Goal: Information Seeking & Learning: Compare options

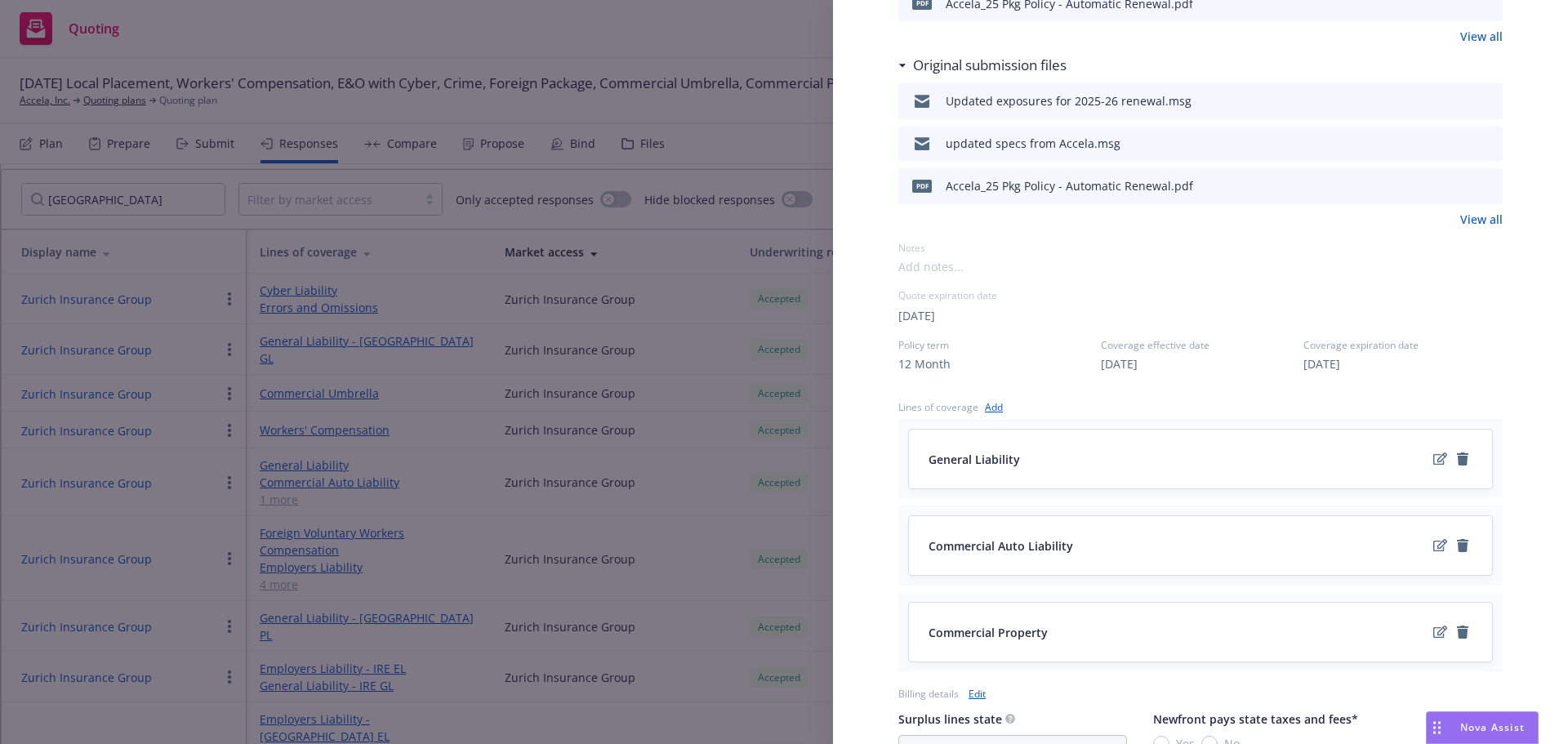
scroll to position [572, 0]
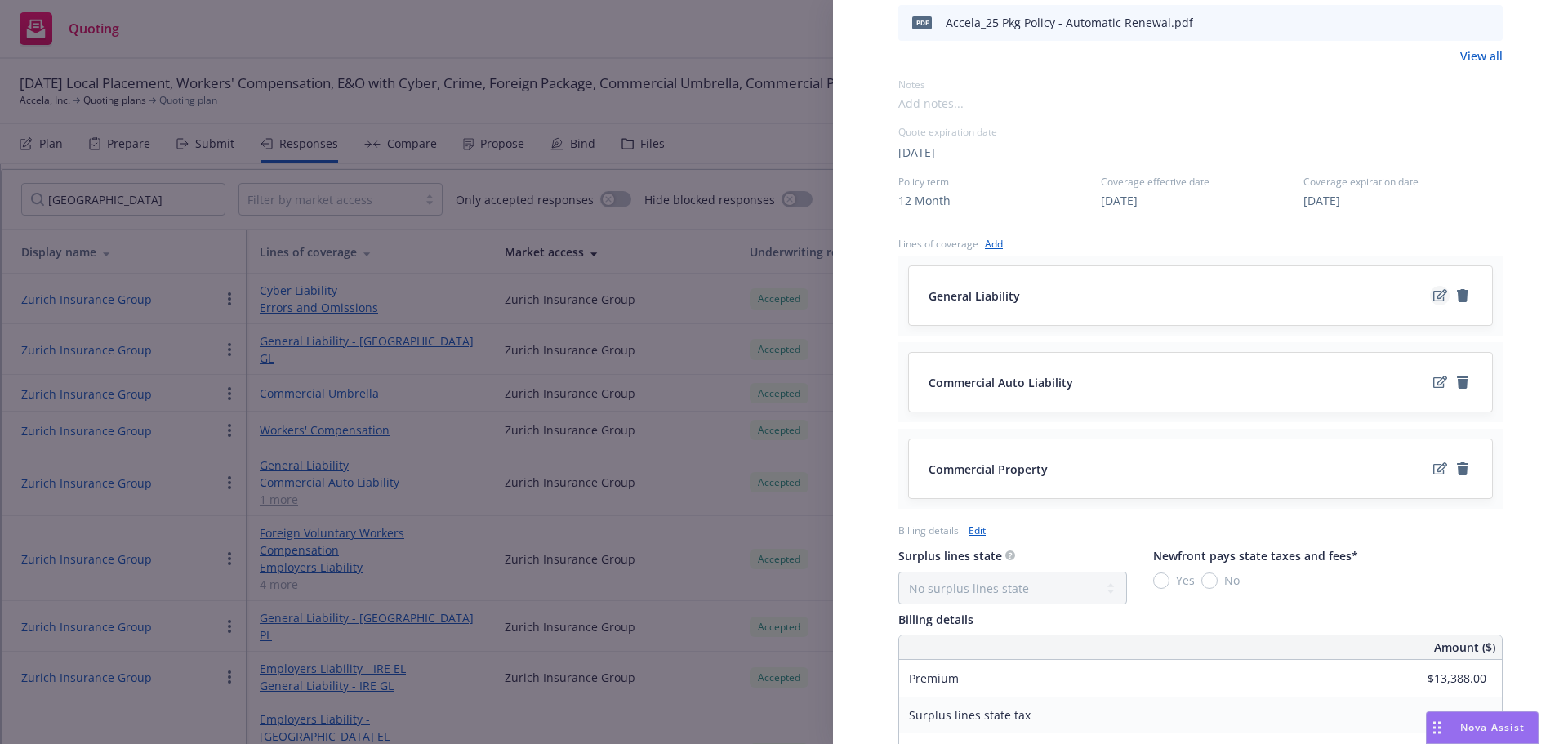
click at [1433, 297] on icon "edit" at bounding box center [1440, 296] width 14 height 13
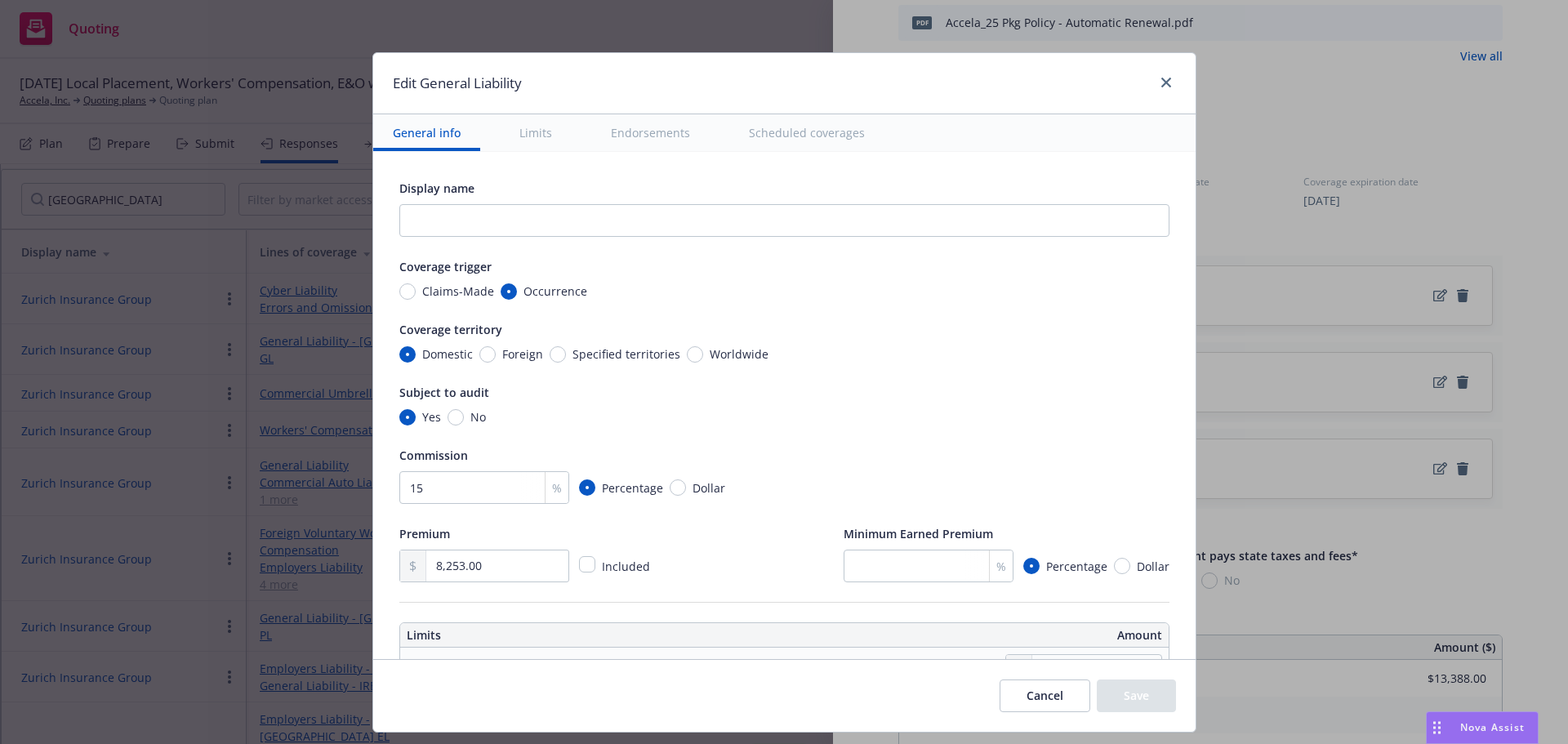
scroll to position [82, 0]
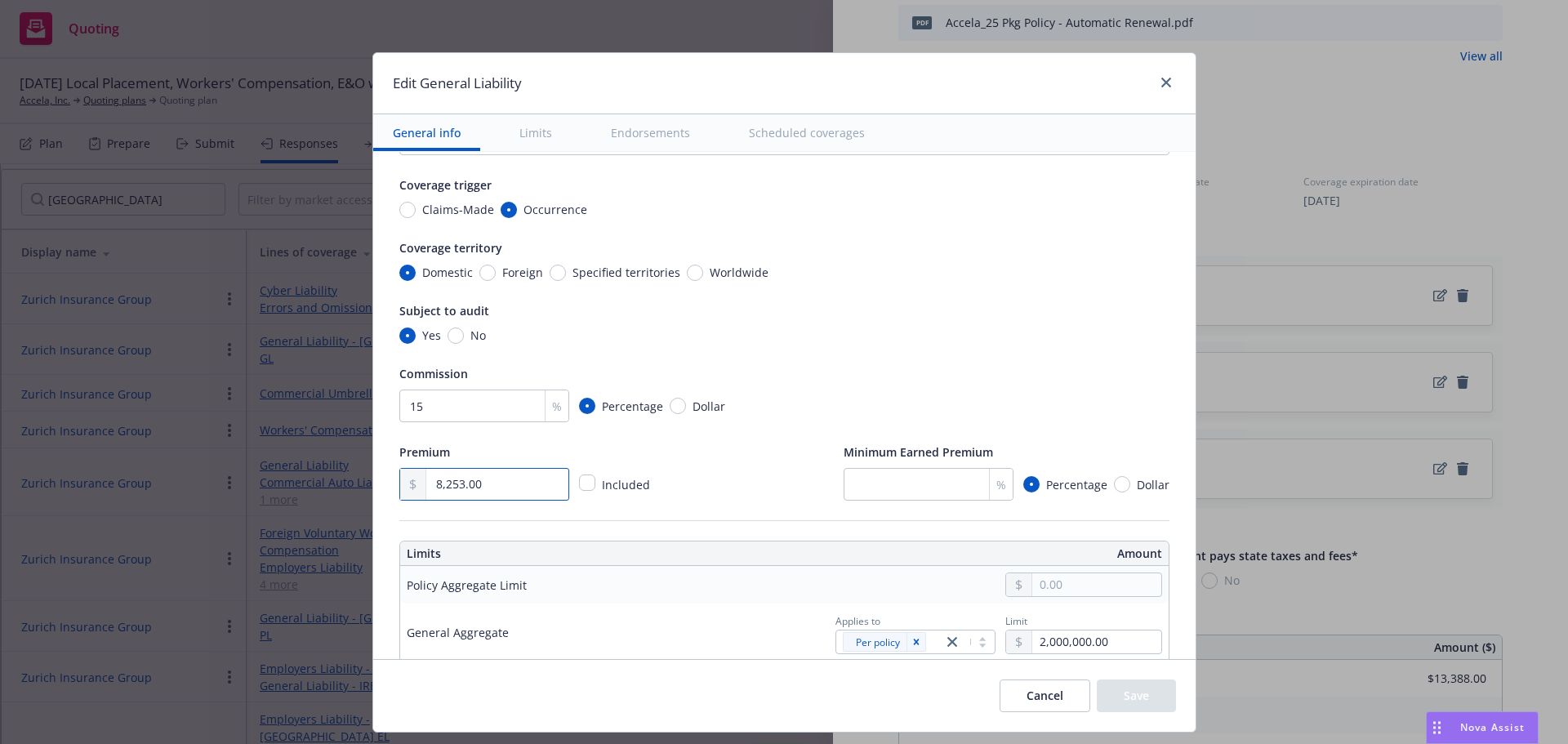
drag, startPoint x: 531, startPoint y: 490, endPoint x: 389, endPoint y: 481, distance: 142.3
click at [399, 481] on div "8,253.00" at bounding box center [484, 484] width 170 height 33
type input "9,357.00"
click at [1082, 360] on div "Display name Coverage trigger Claims-Made Occurrence Coverage territory Domesti…" at bounding box center [784, 299] width 771 height 404
click at [1129, 702] on button "Save" at bounding box center [1136, 696] width 79 height 33
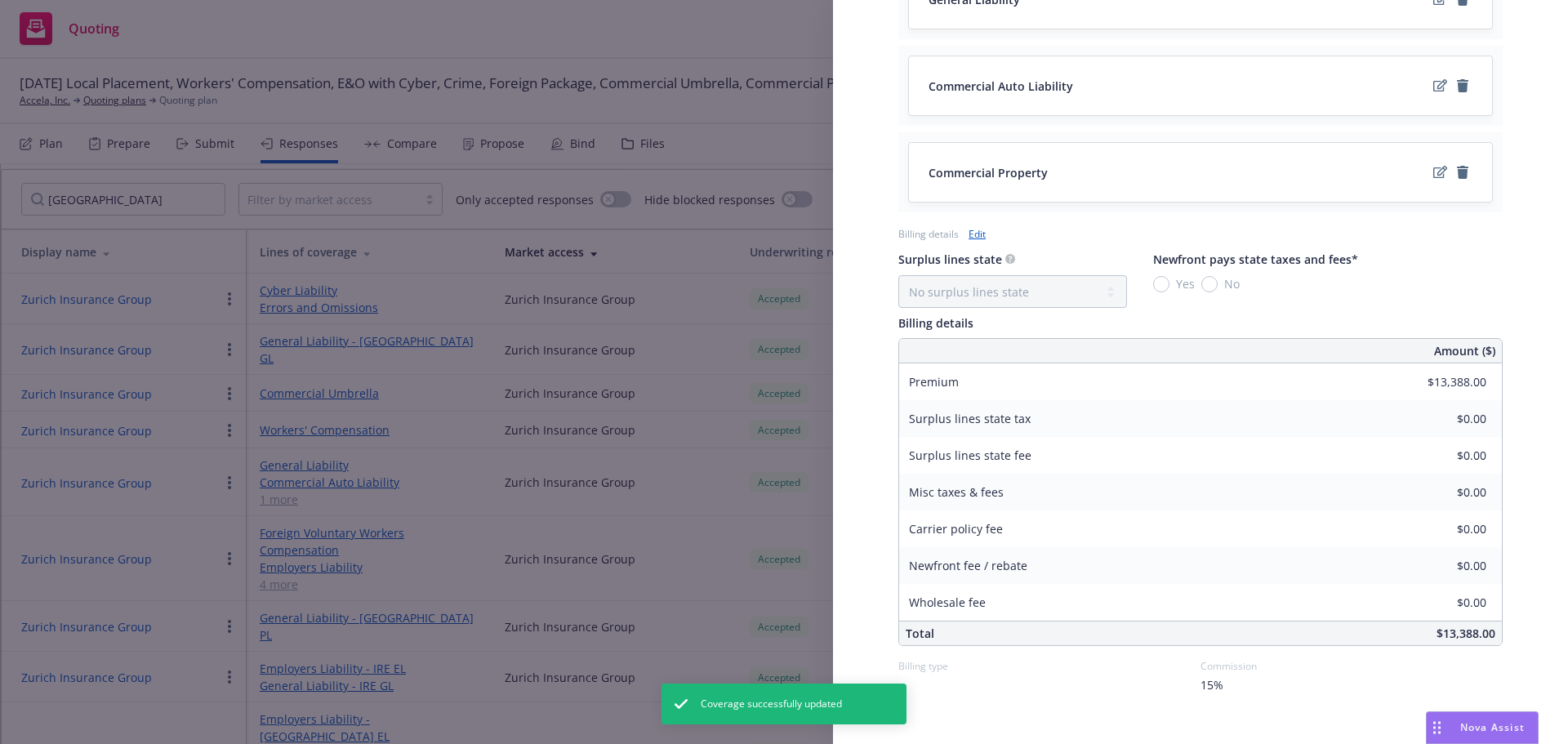
scroll to position [897, 0]
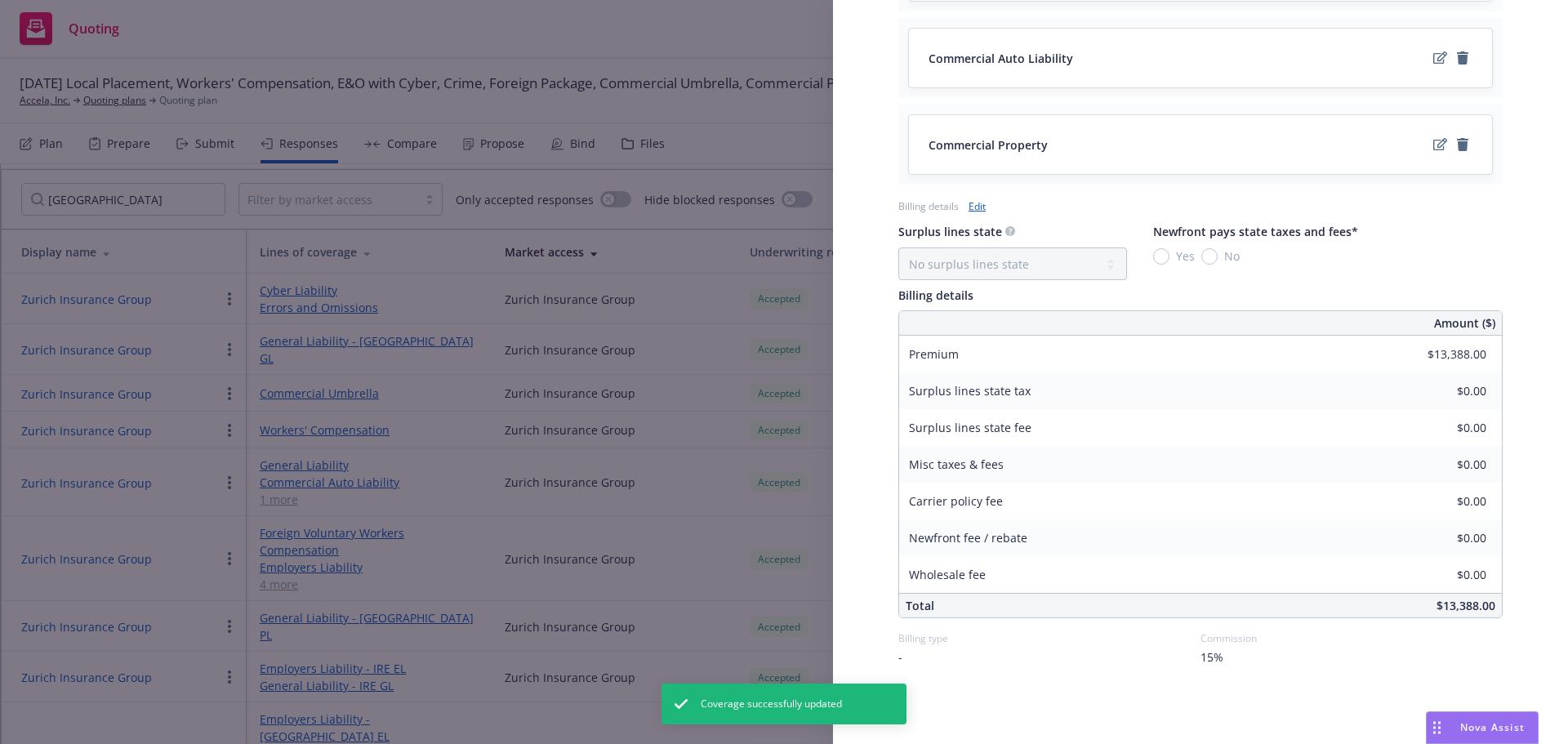
click at [977, 207] on link "Edit" at bounding box center [977, 206] width 17 height 17
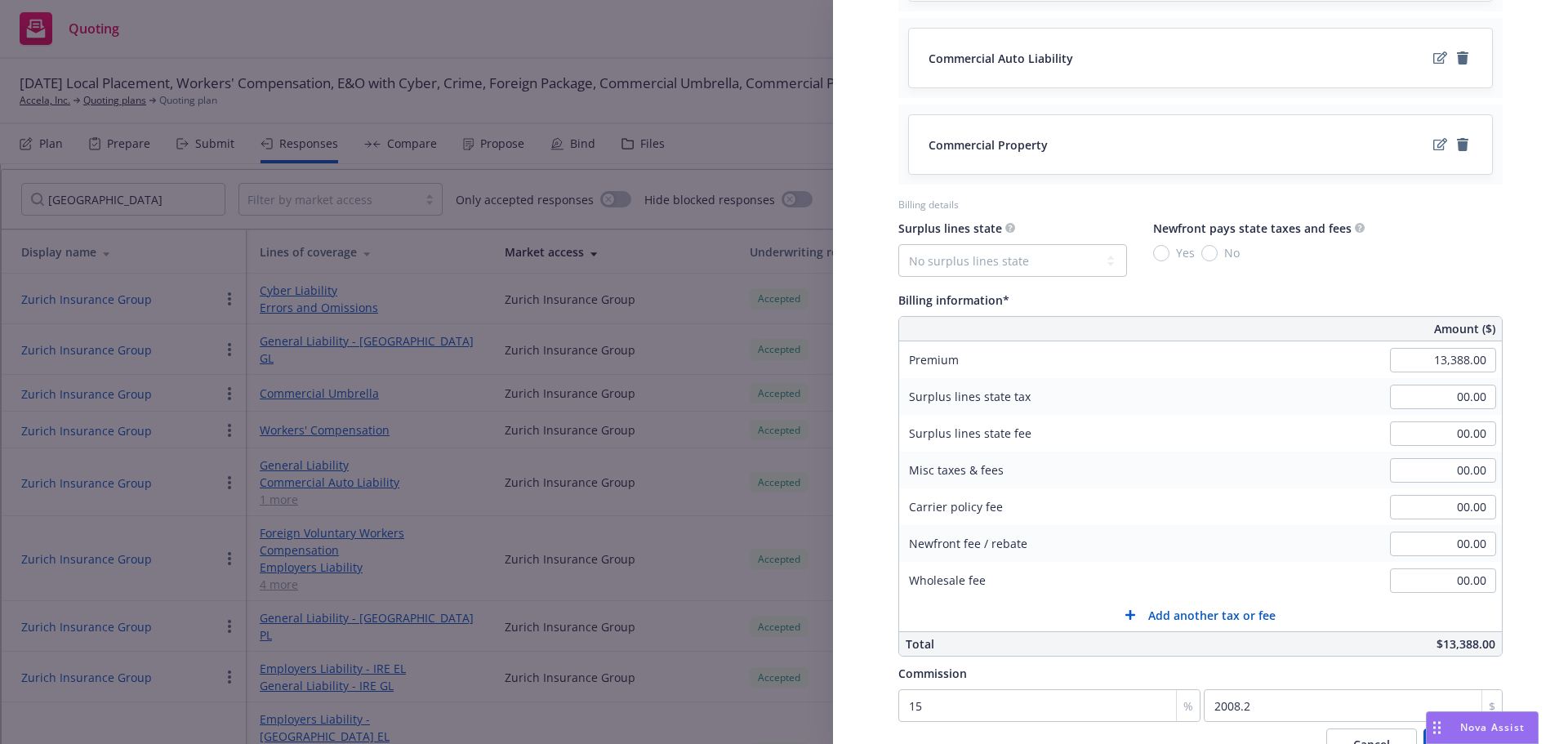
drag, startPoint x: 1463, startPoint y: 249, endPoint x: 1254, endPoint y: 253, distance: 209.0
click at [1463, 249] on div "Surplus lines state No surplus lines state [US_STATE] [US_STATE] [US_STATE] [US…" at bounding box center [1199, 247] width 604 height 59
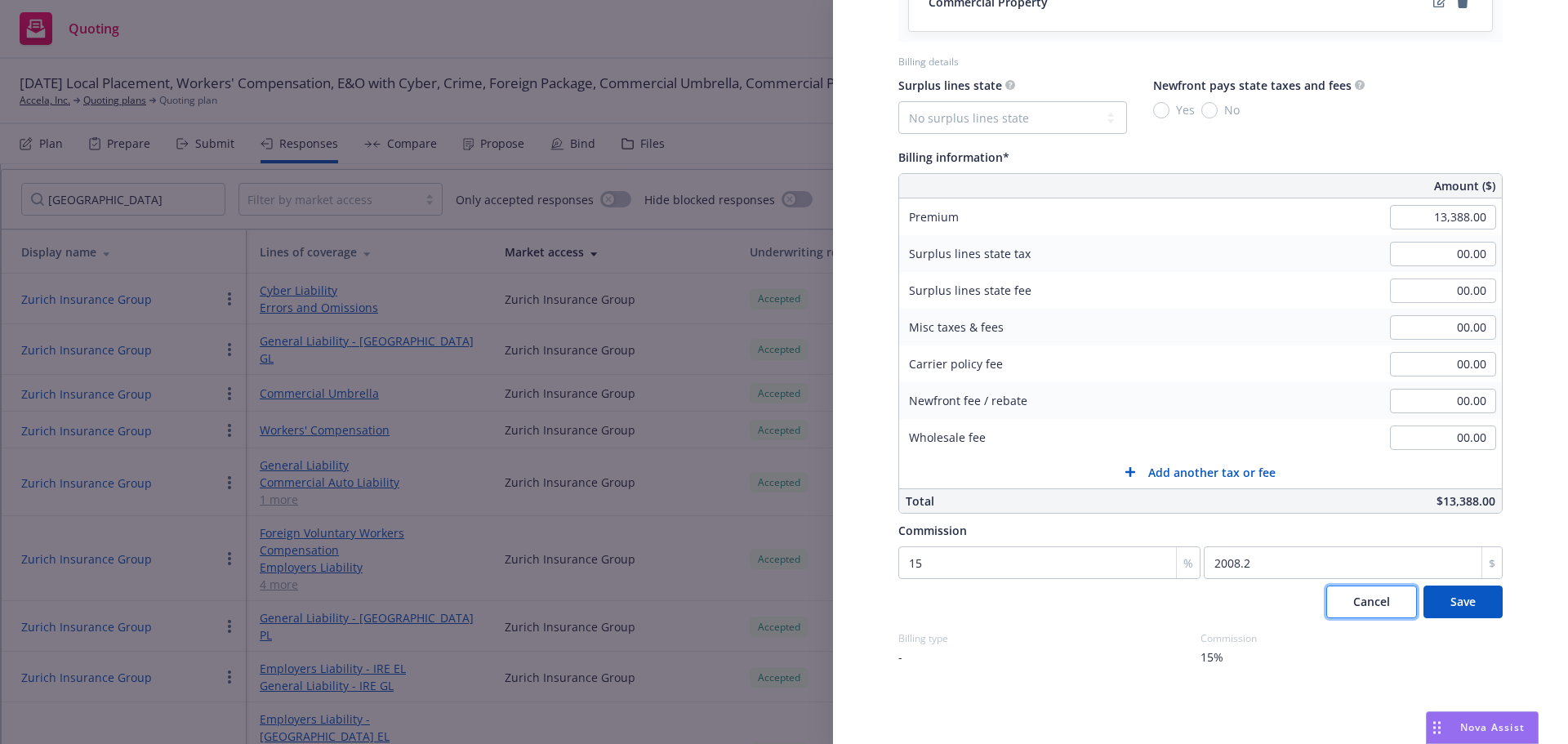
click at [1353, 603] on span "Cancel" at bounding box center [1371, 602] width 36 height 16
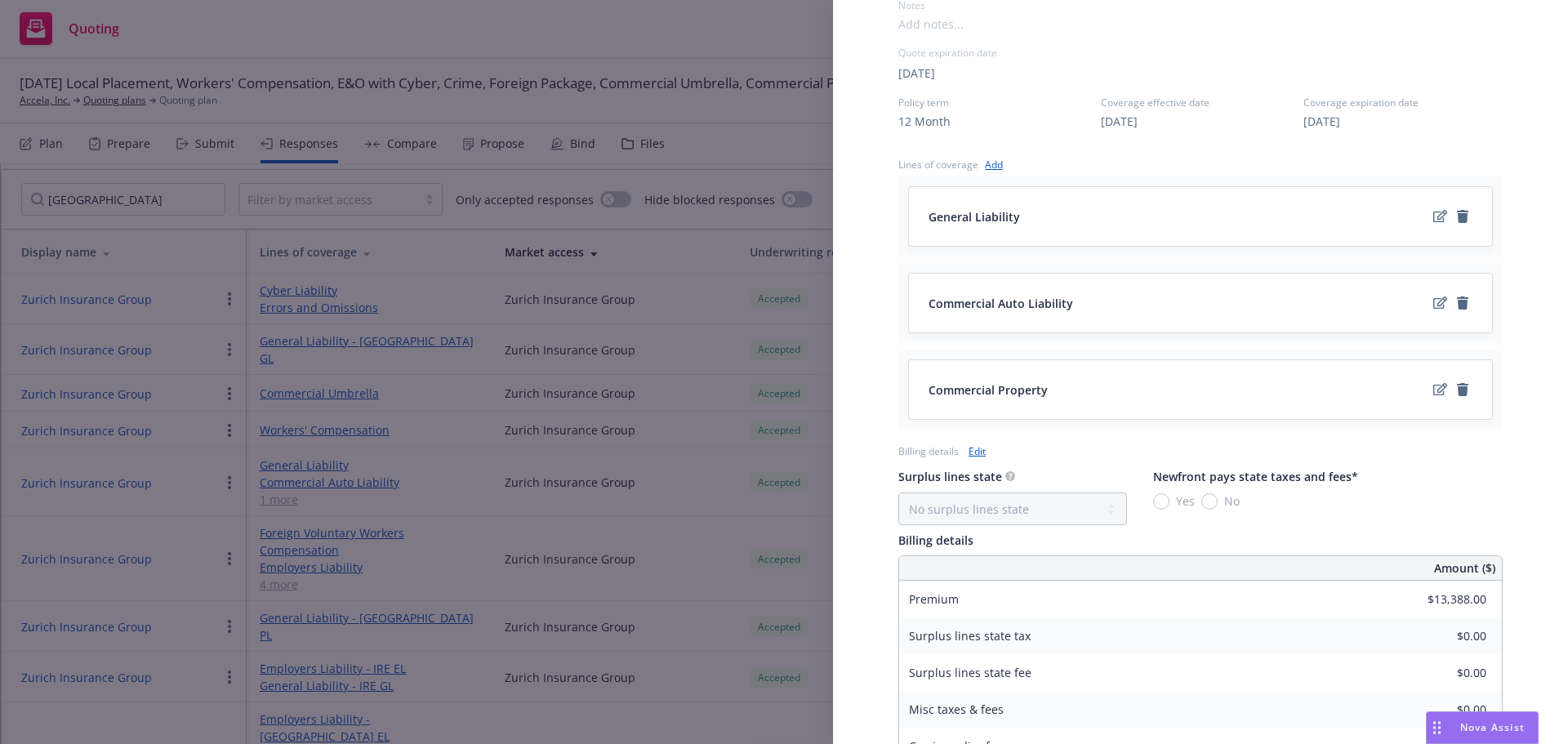
scroll to position [488, 0]
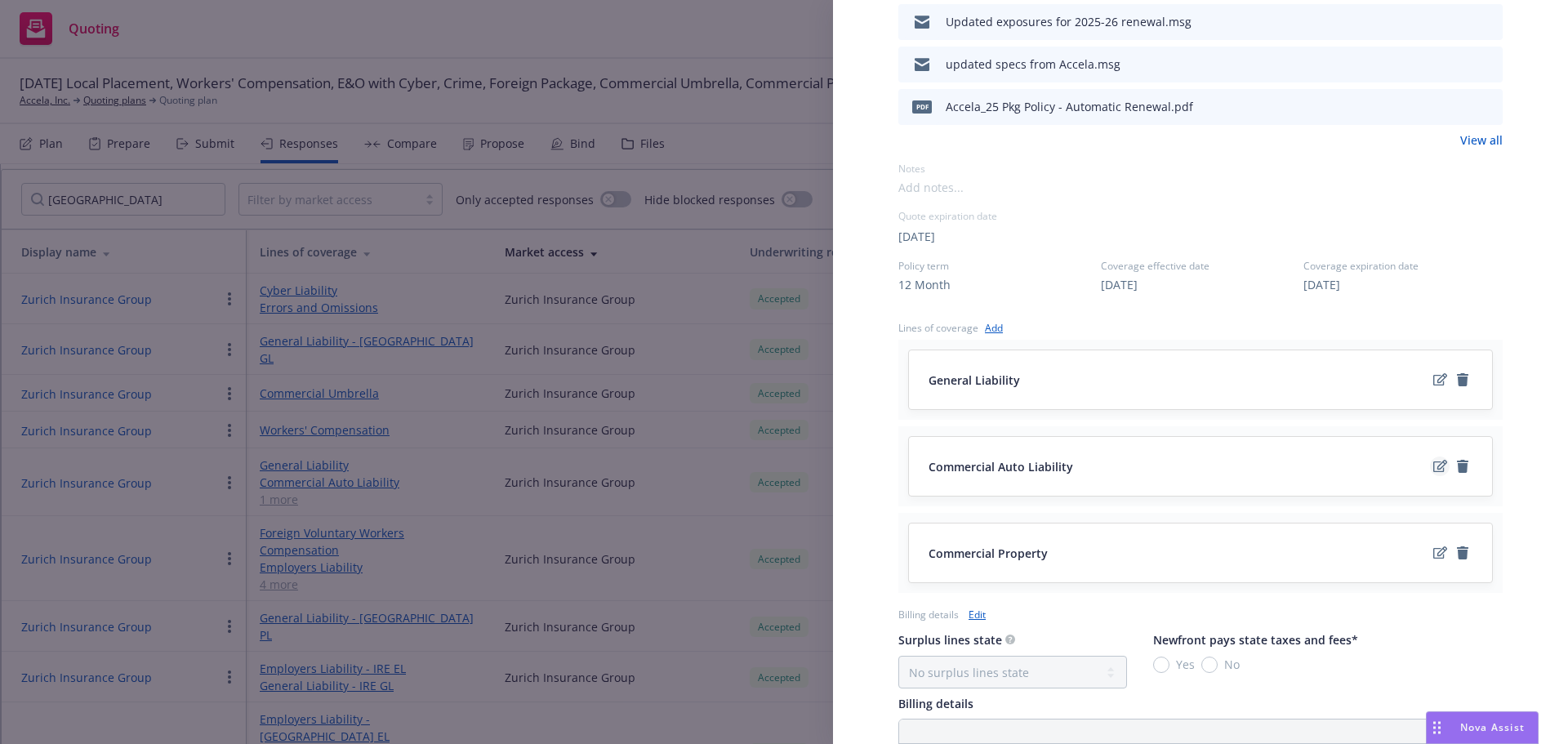
click at [1433, 466] on icon "edit" at bounding box center [1440, 467] width 14 height 13
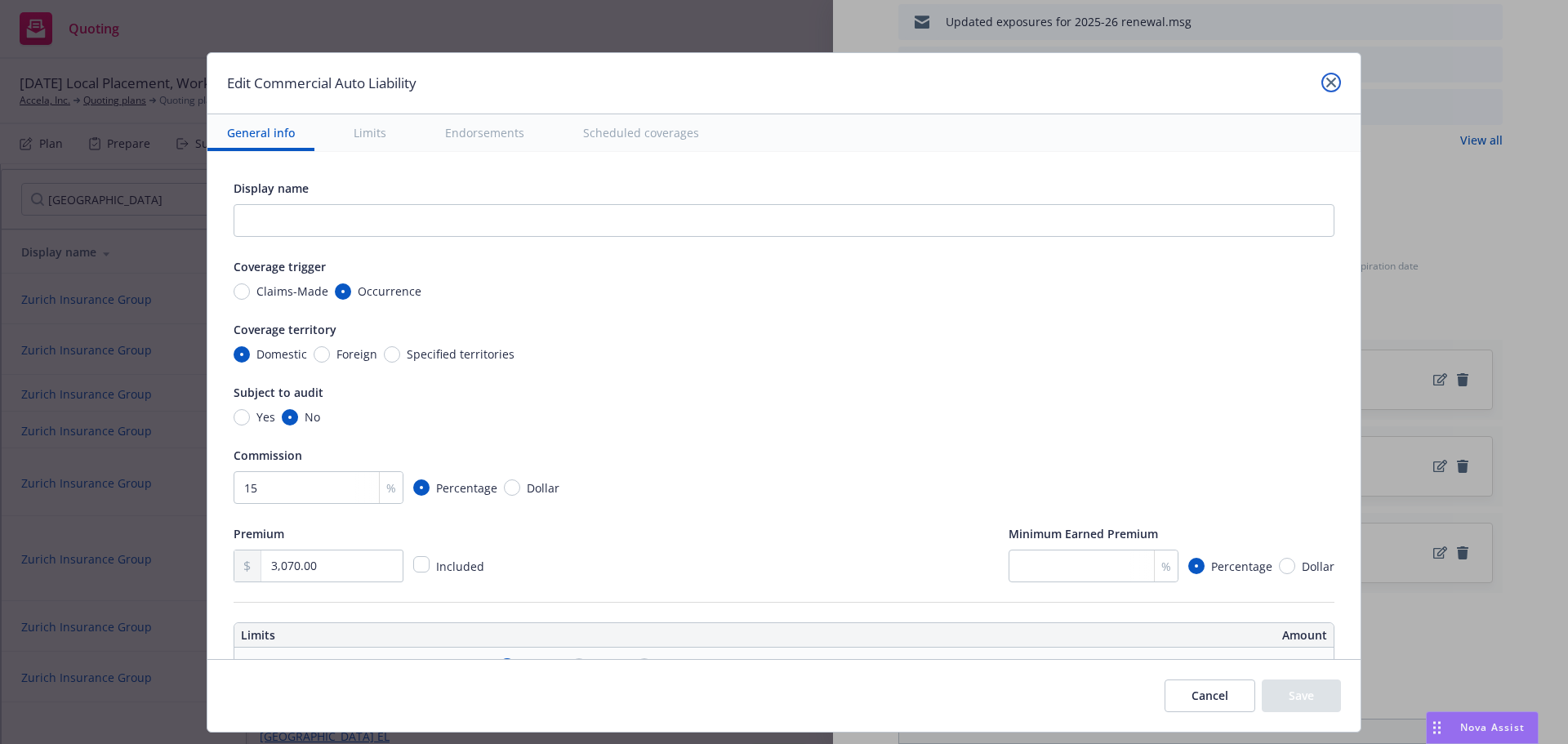
drag, startPoint x: 1320, startPoint y: 78, endPoint x: 1400, endPoint y: 326, distance: 260.6
click at [1326, 78] on icon "close" at bounding box center [1331, 82] width 10 height 10
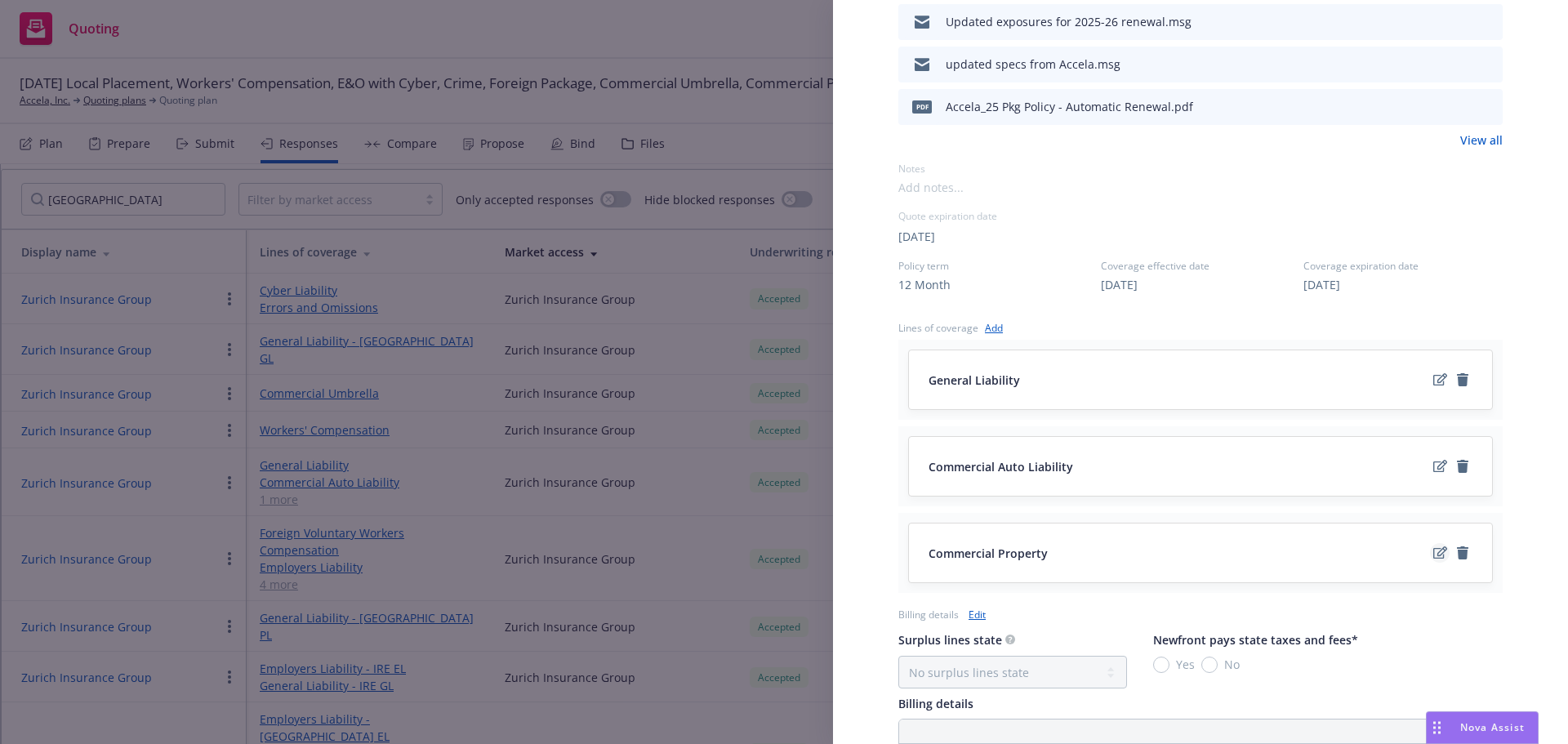
click at [1433, 557] on icon "edit" at bounding box center [1440, 553] width 14 height 13
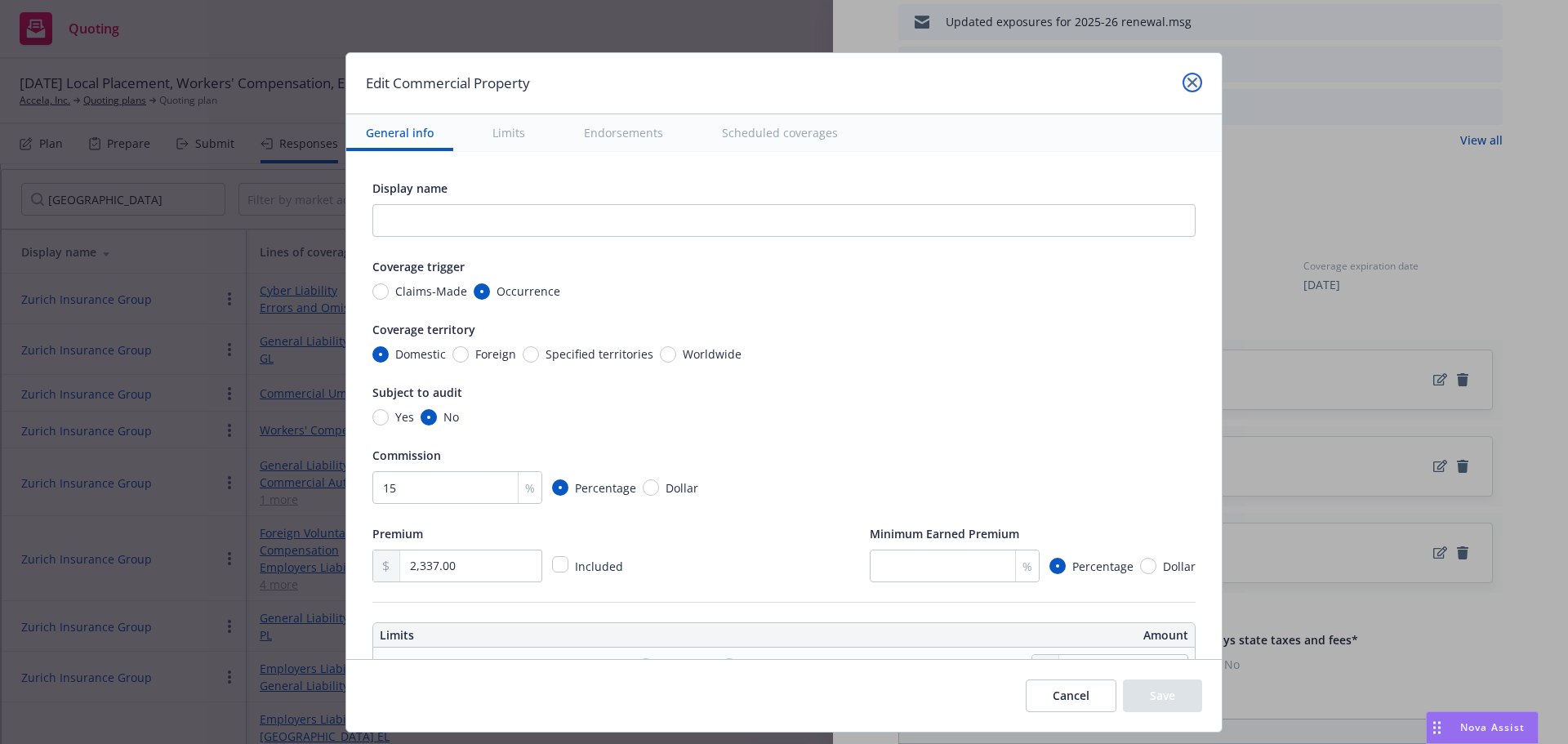
click at [1186, 88] on link "close" at bounding box center [1192, 82] width 20 height 20
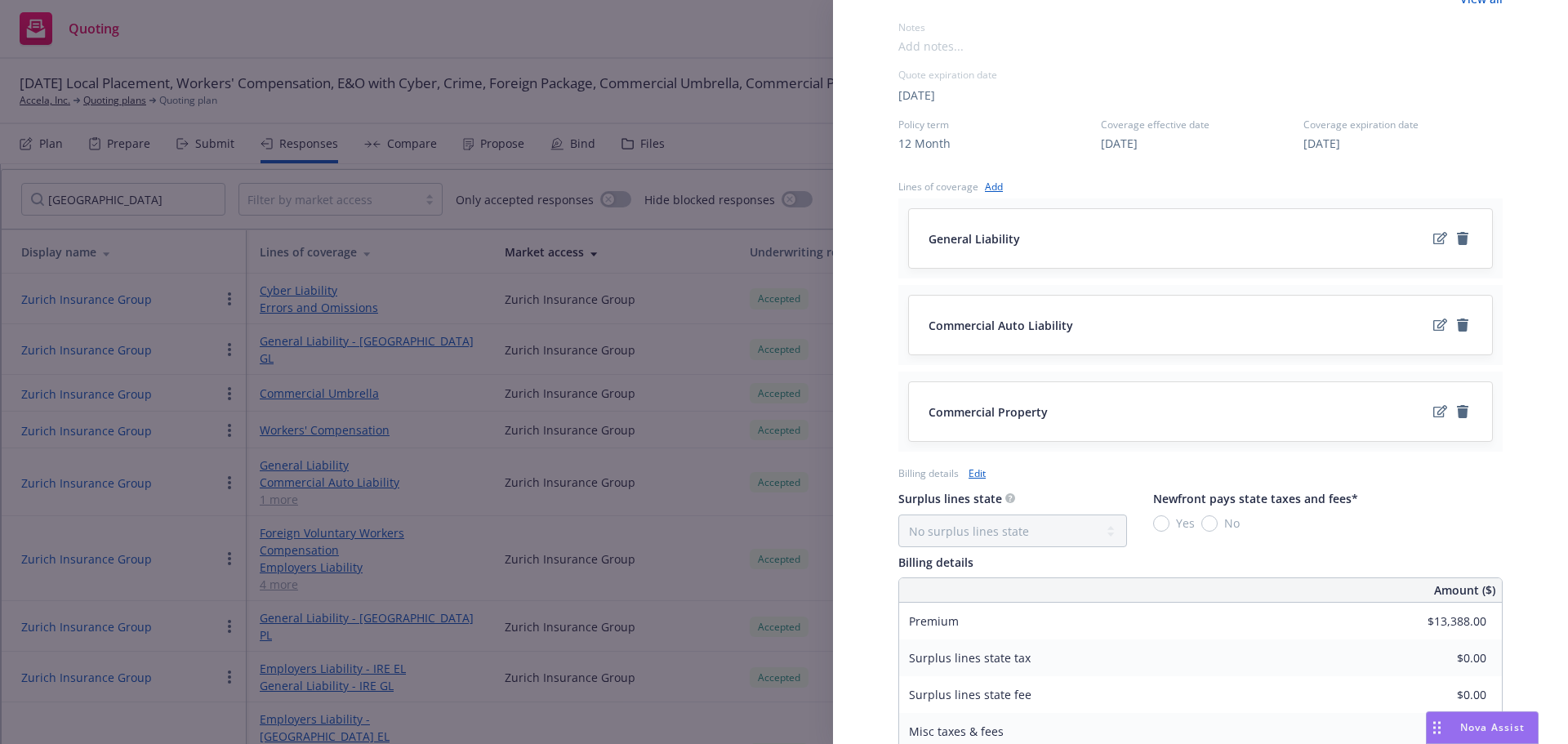
scroll to position [897, 0]
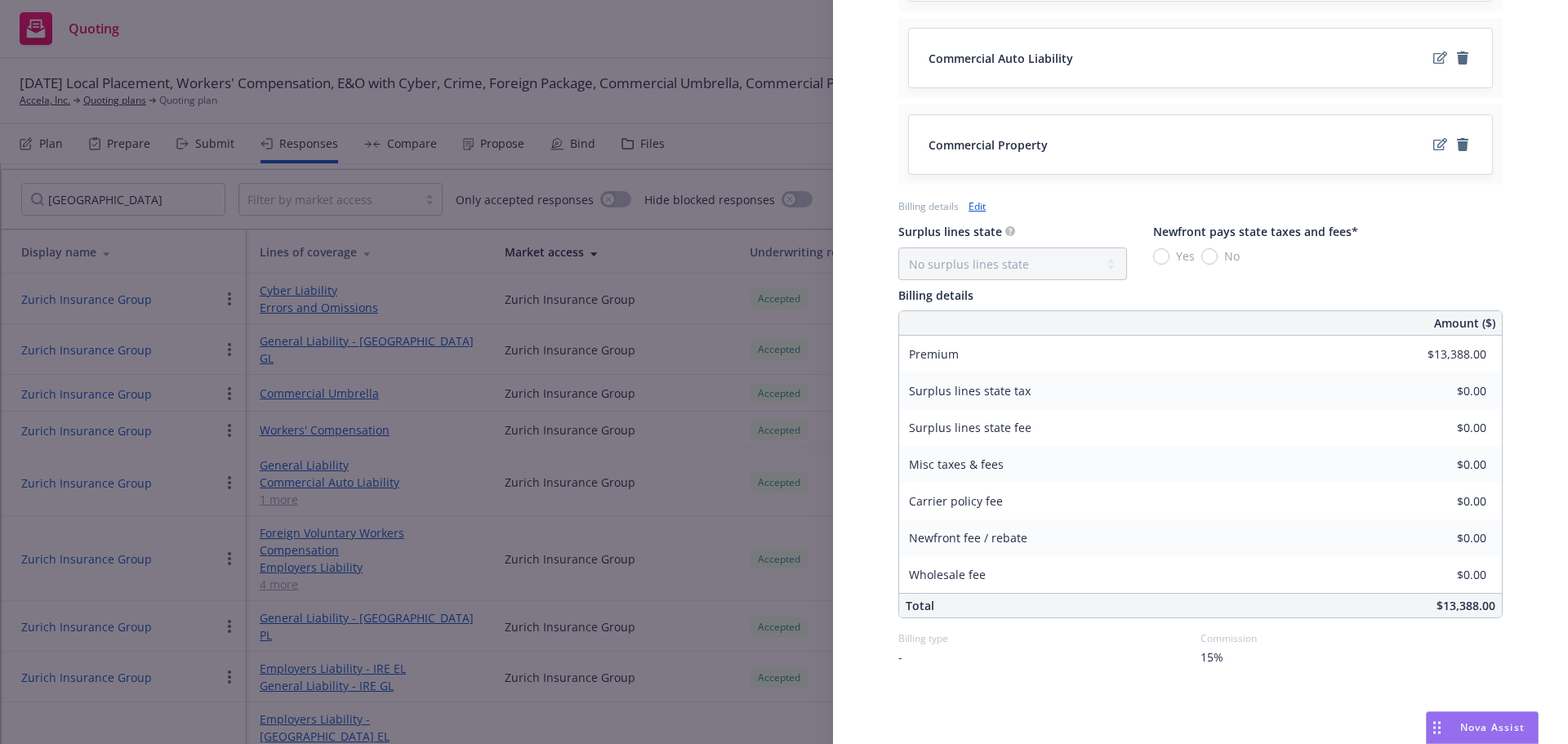
click at [969, 210] on link "Edit" at bounding box center [977, 206] width 17 height 17
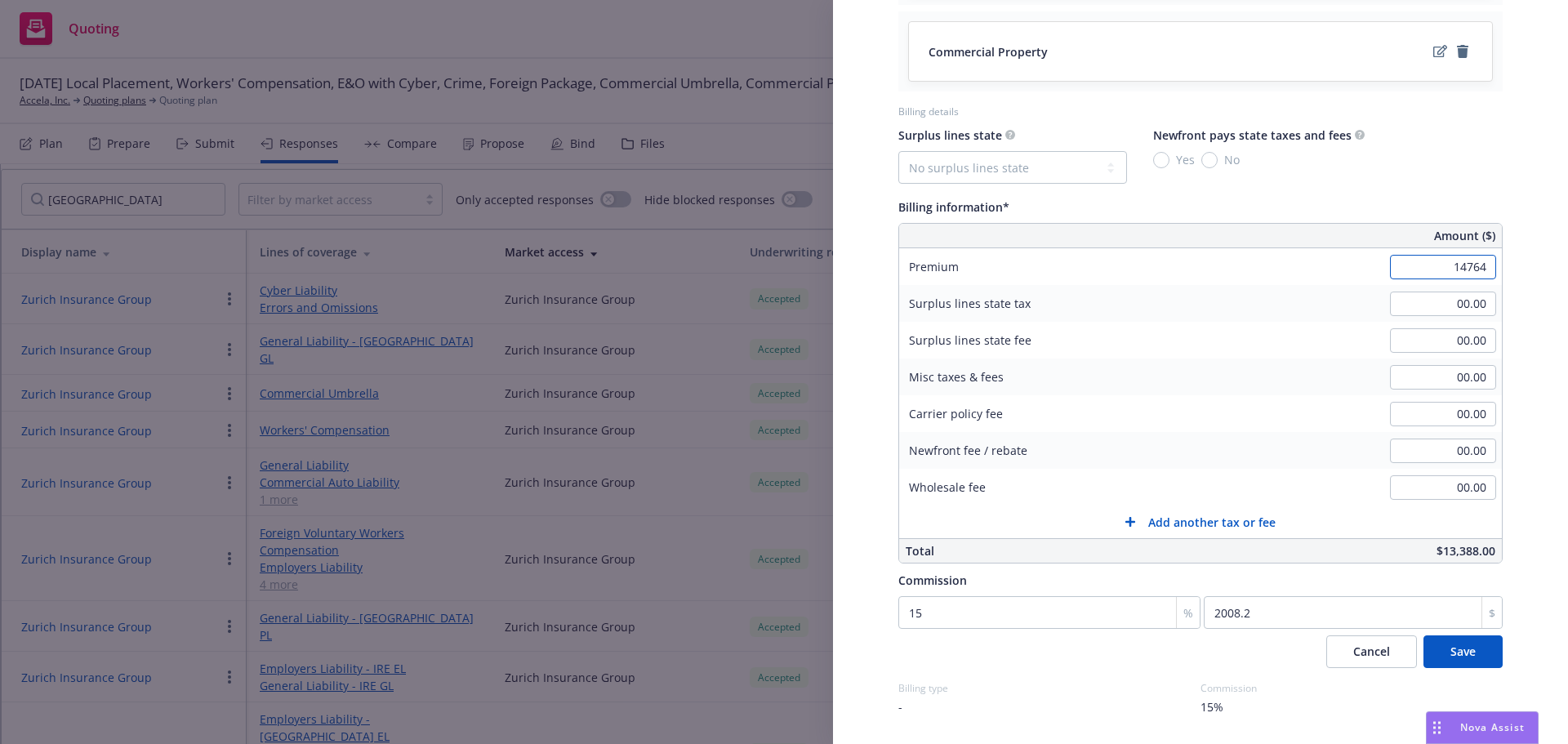
scroll to position [1039, 0]
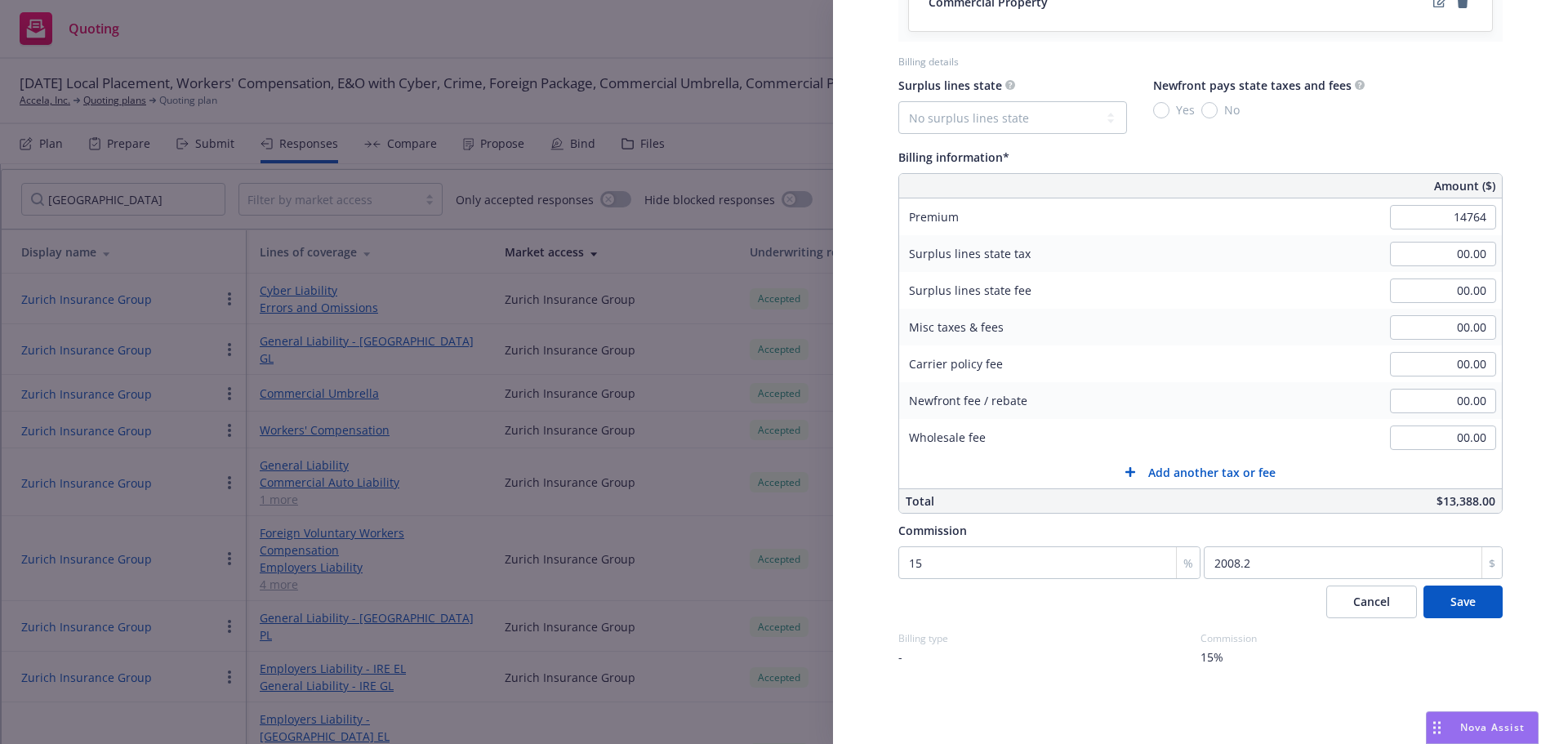
type input "14,764.00"
type input "2214.6"
click at [1468, 609] on button "Save" at bounding box center [1463, 602] width 79 height 33
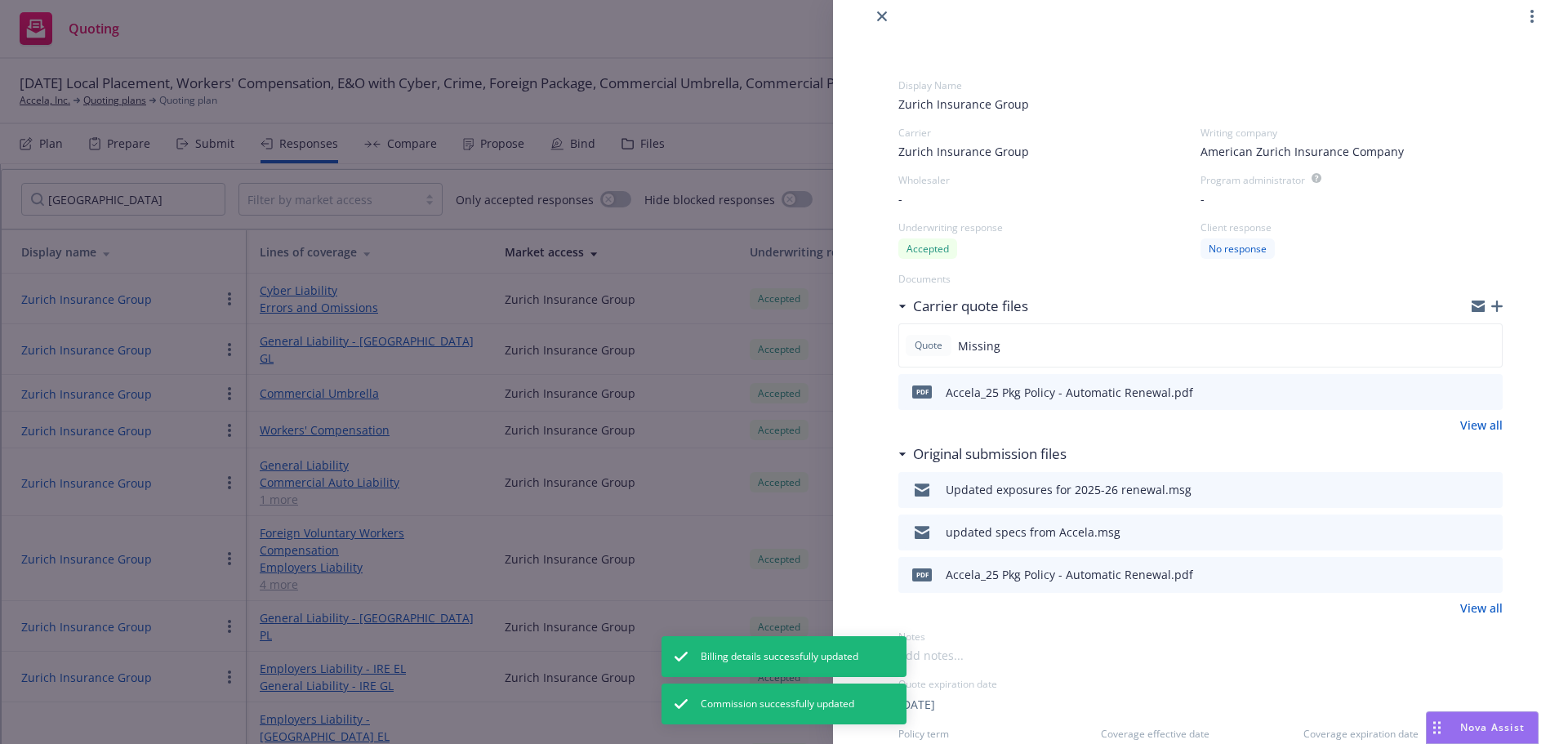
scroll to position [0, 0]
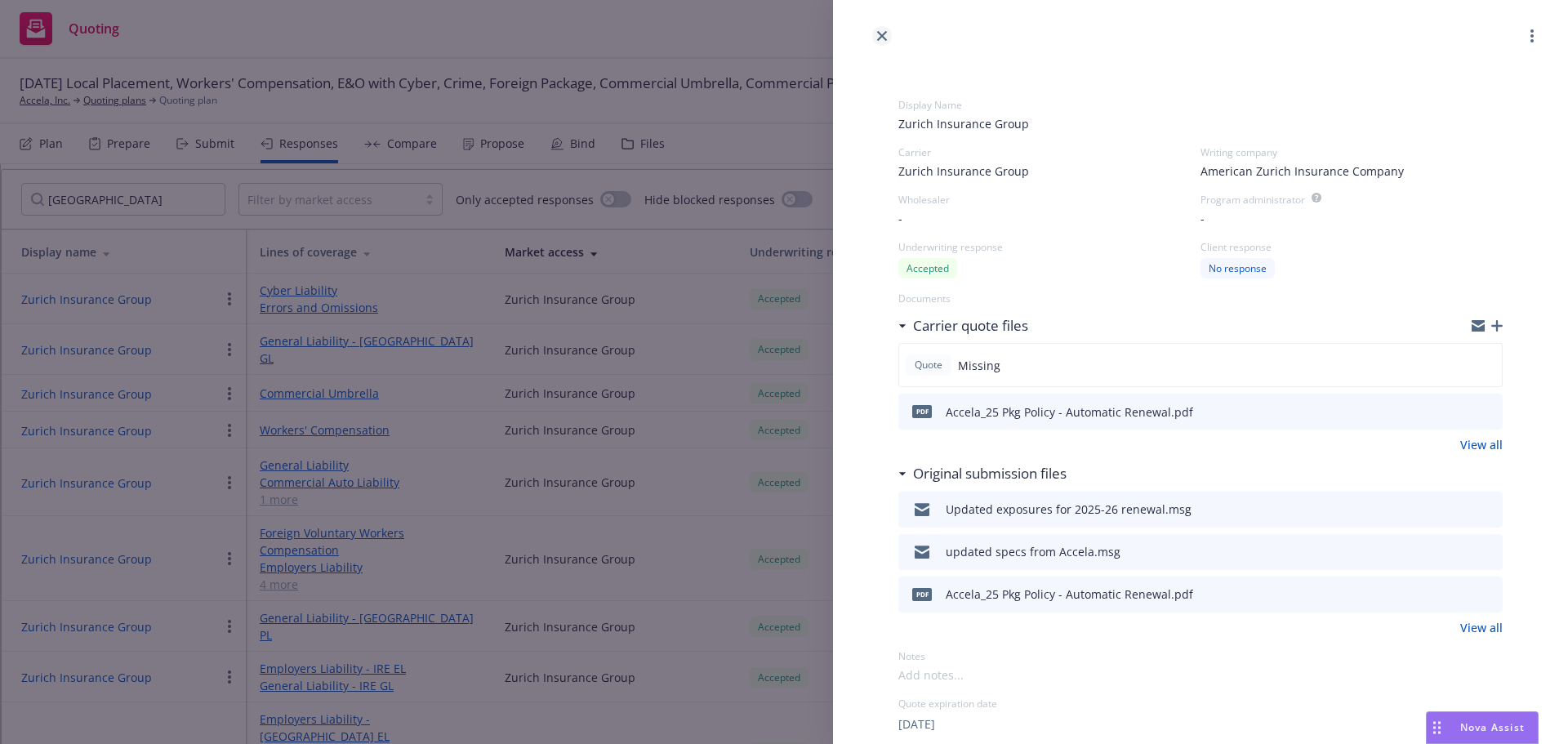
click at [878, 36] on icon "close" at bounding box center [881, 35] width 10 height 10
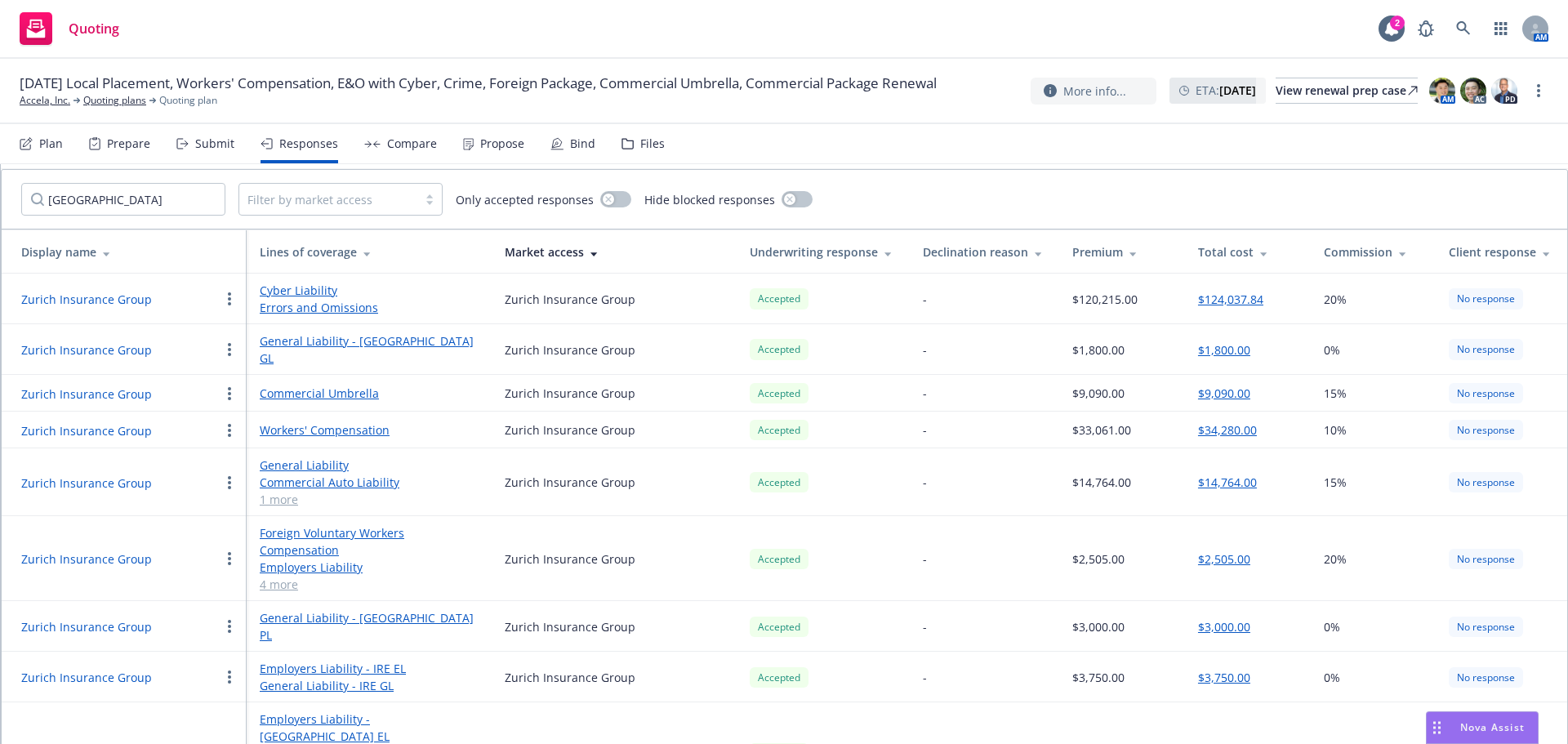
click at [428, 147] on div "Compare" at bounding box center [412, 143] width 50 height 13
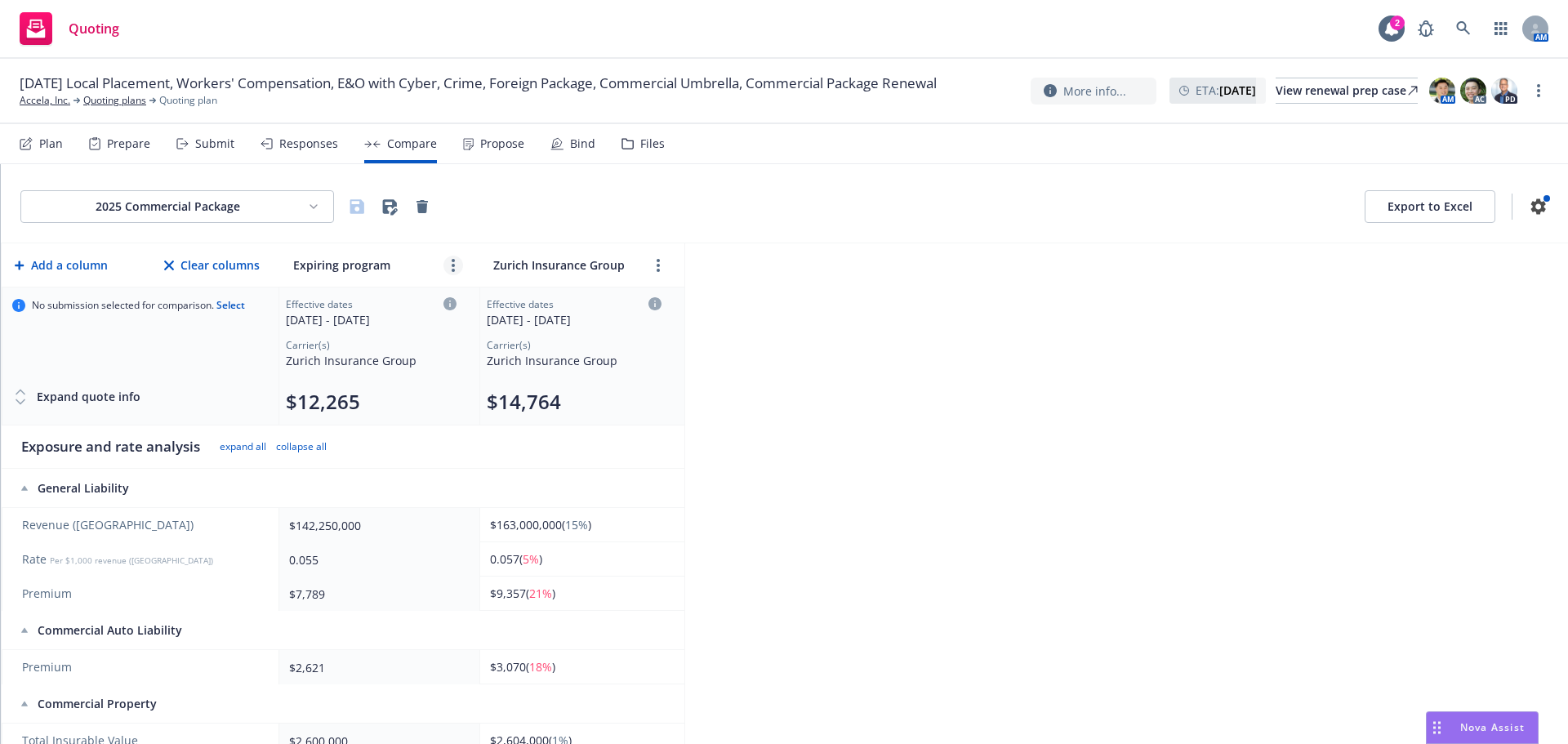
click at [455, 265] on link "more" at bounding box center [453, 265] width 20 height 20
click at [452, 304] on icon "editPencil" at bounding box center [452, 303] width 8 height 8
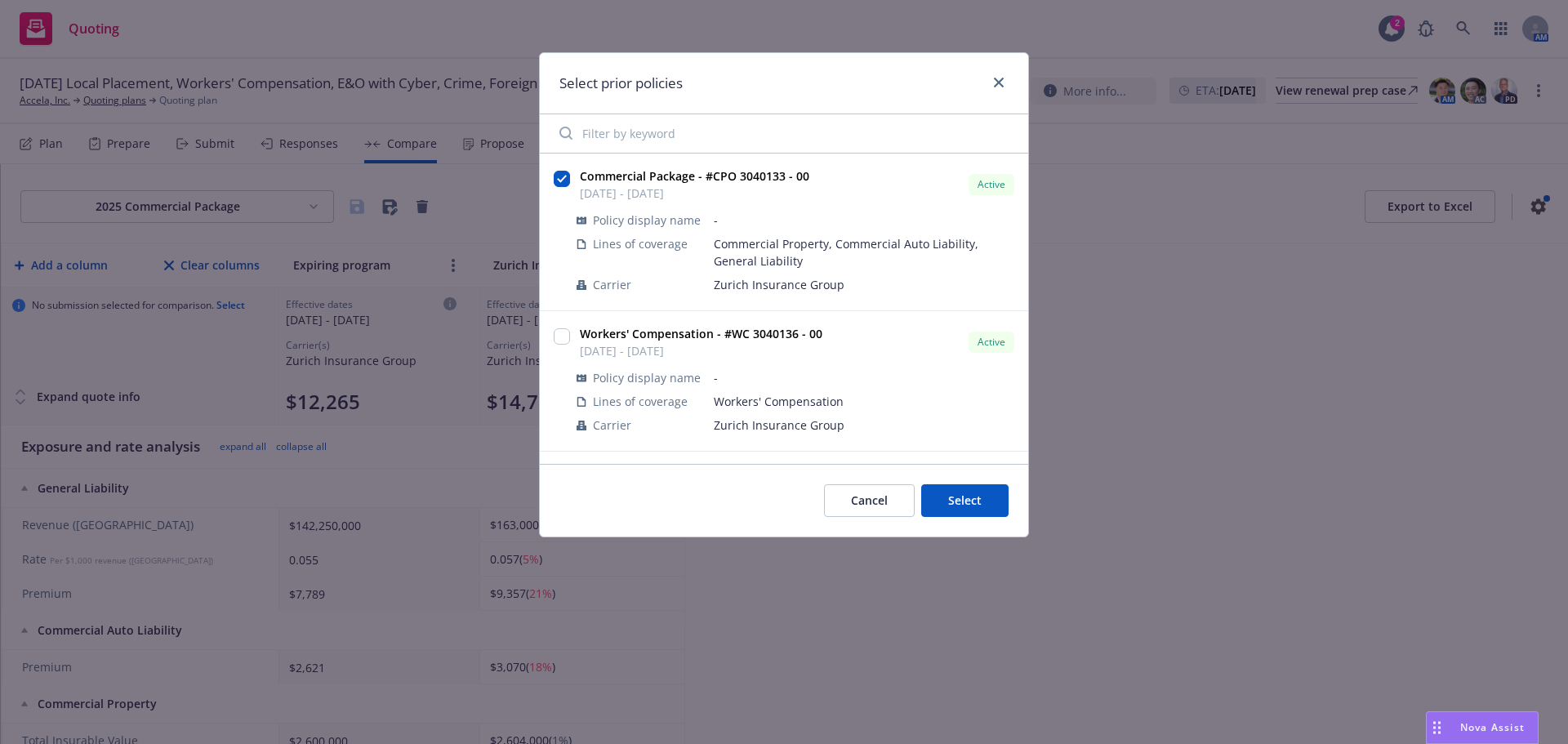
click at [797, 196] on span "[DATE] - [DATE]" at bounding box center [694, 193] width 230 height 17
click at [981, 502] on button "Select" at bounding box center [965, 500] width 87 height 33
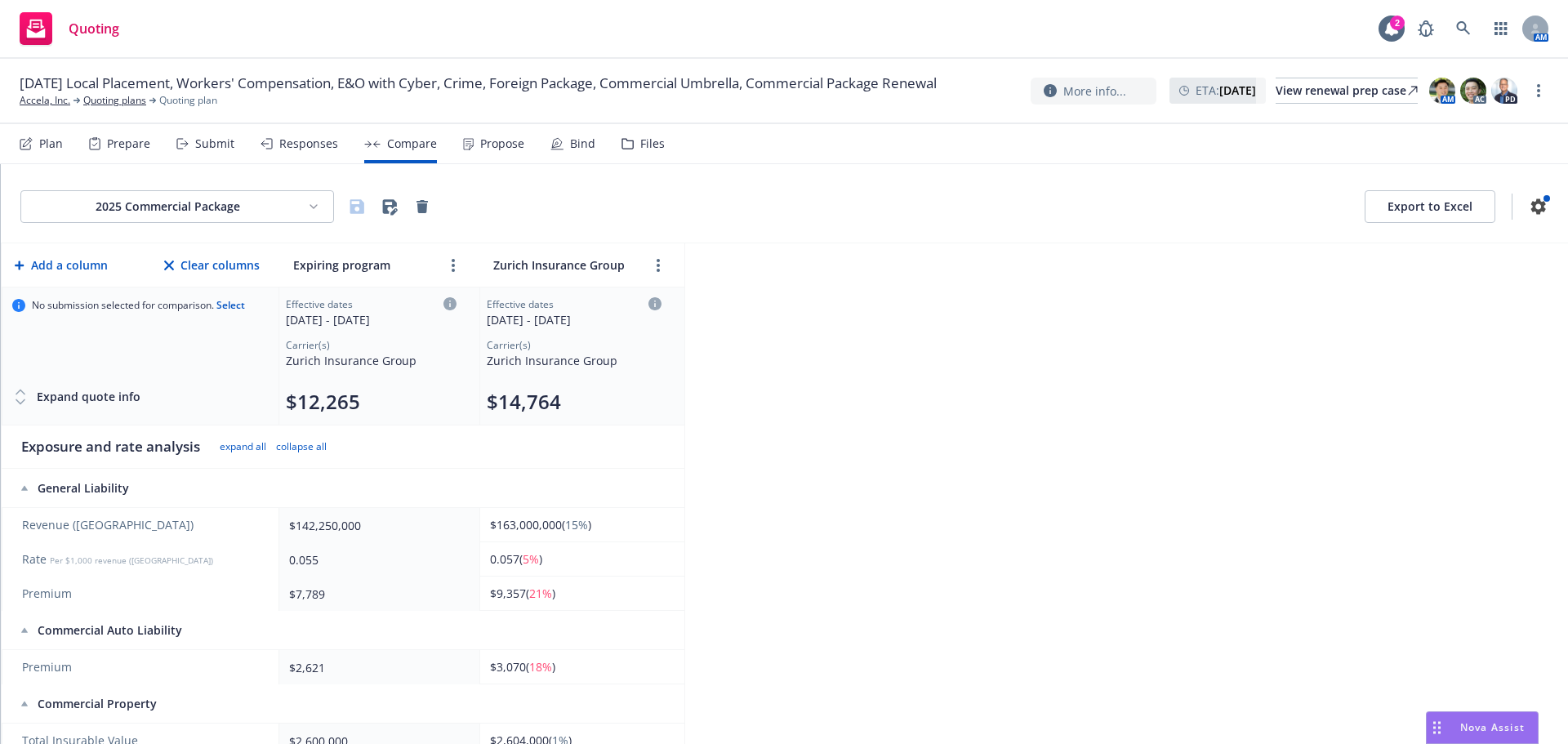
click at [317, 154] on div "Responses" at bounding box center [299, 143] width 77 height 39
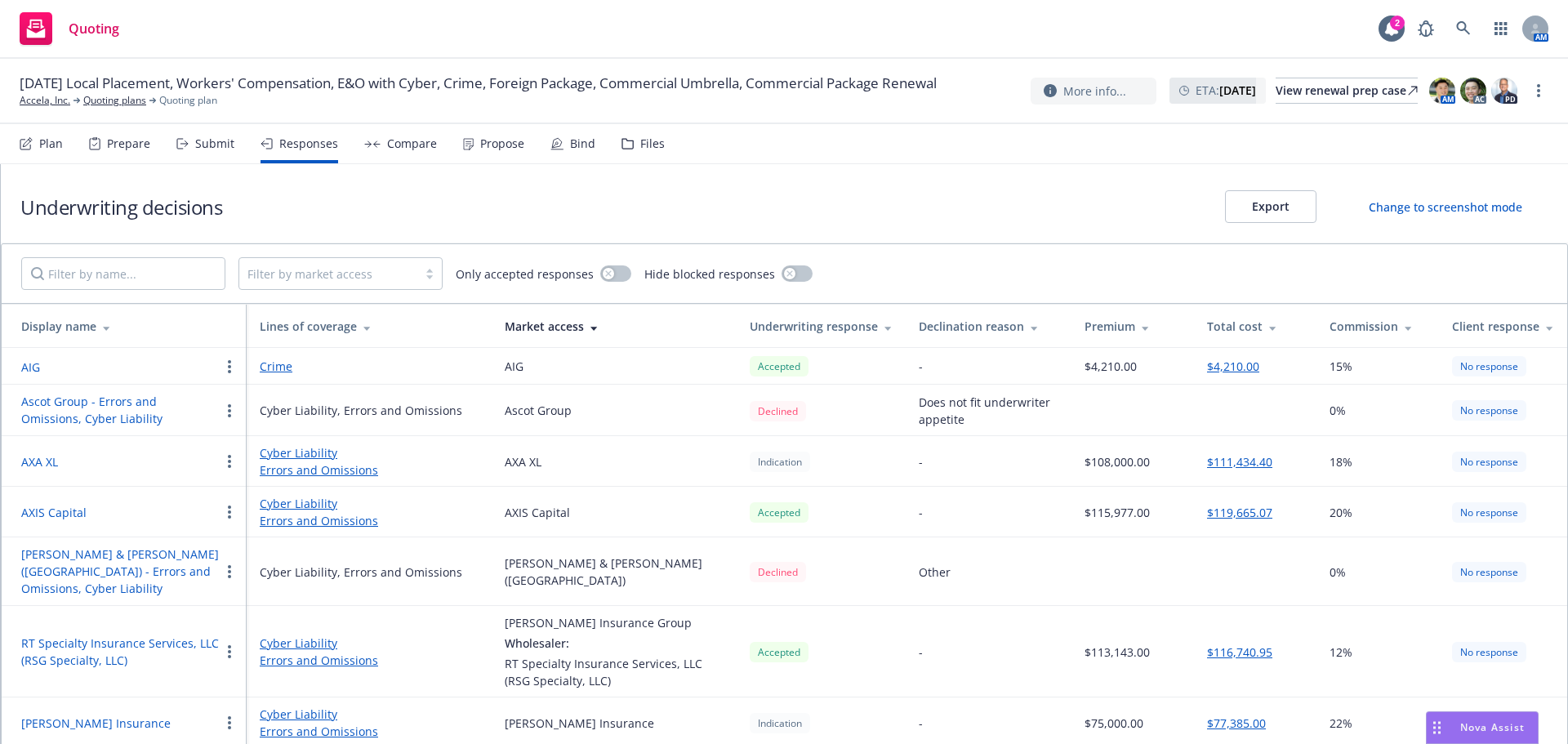
click at [506, 143] on div "Propose" at bounding box center [502, 143] width 44 height 13
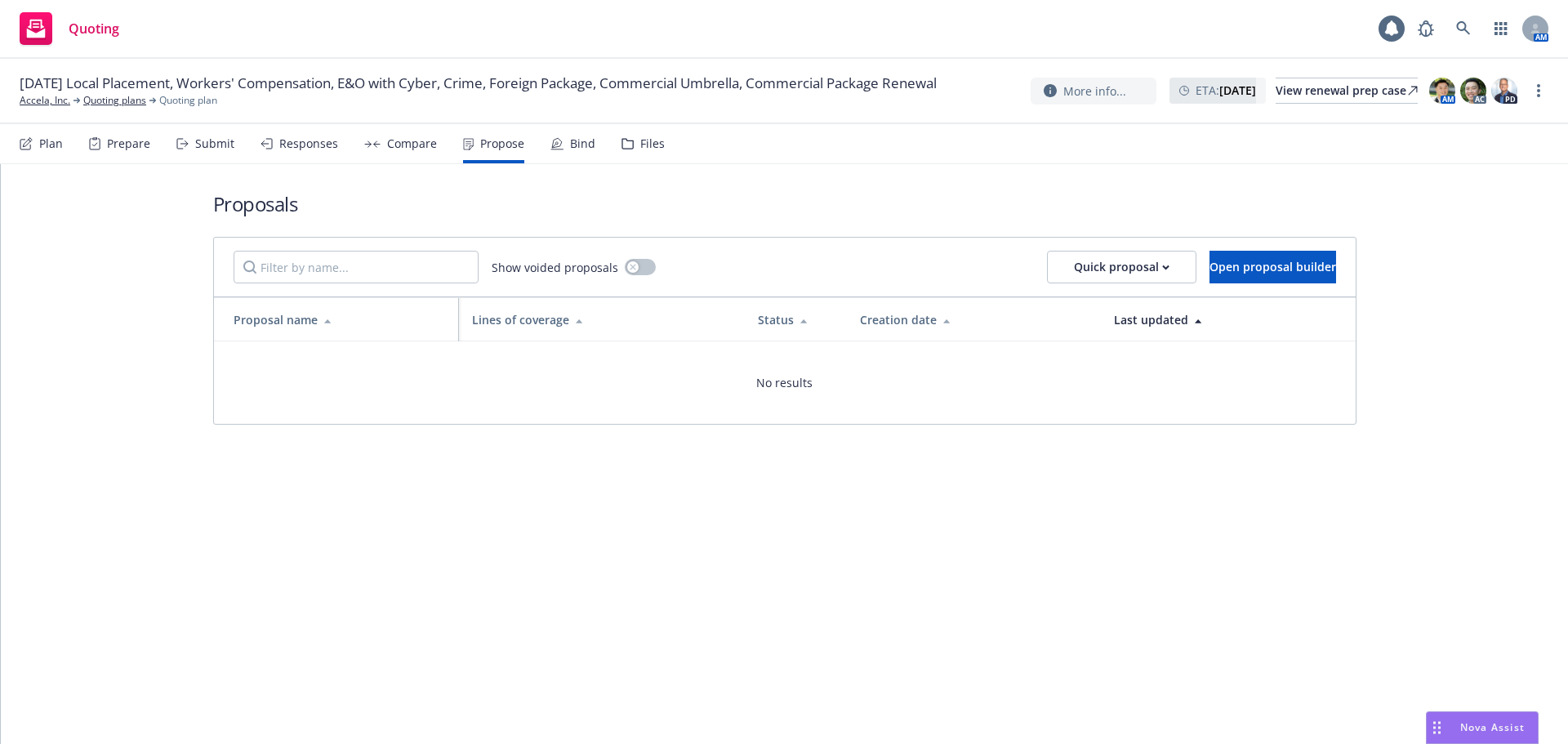
click at [290, 148] on div "Responses" at bounding box center [308, 143] width 59 height 13
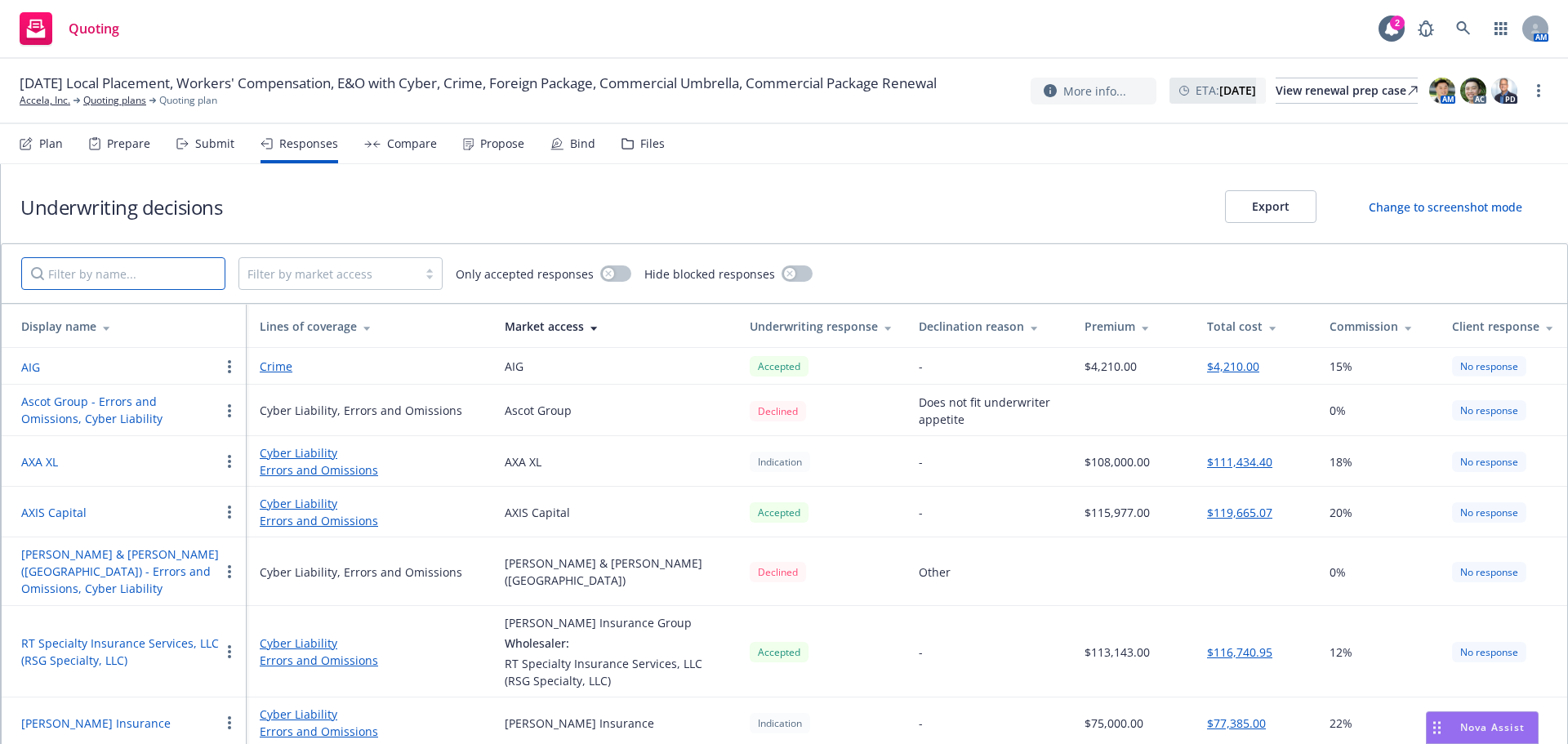
click at [164, 272] on input "Filter by name..." at bounding box center [123, 273] width 204 height 33
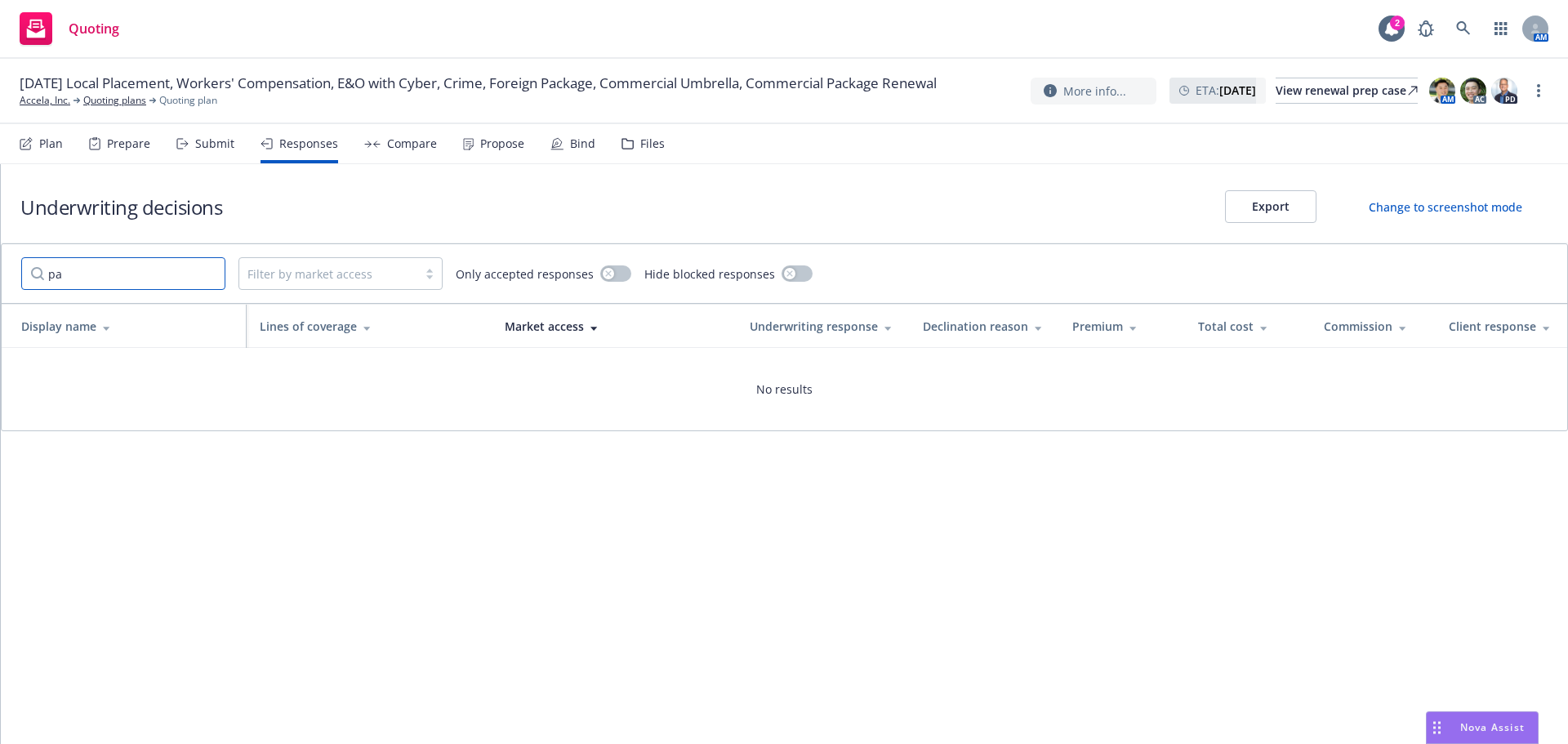
type input "p"
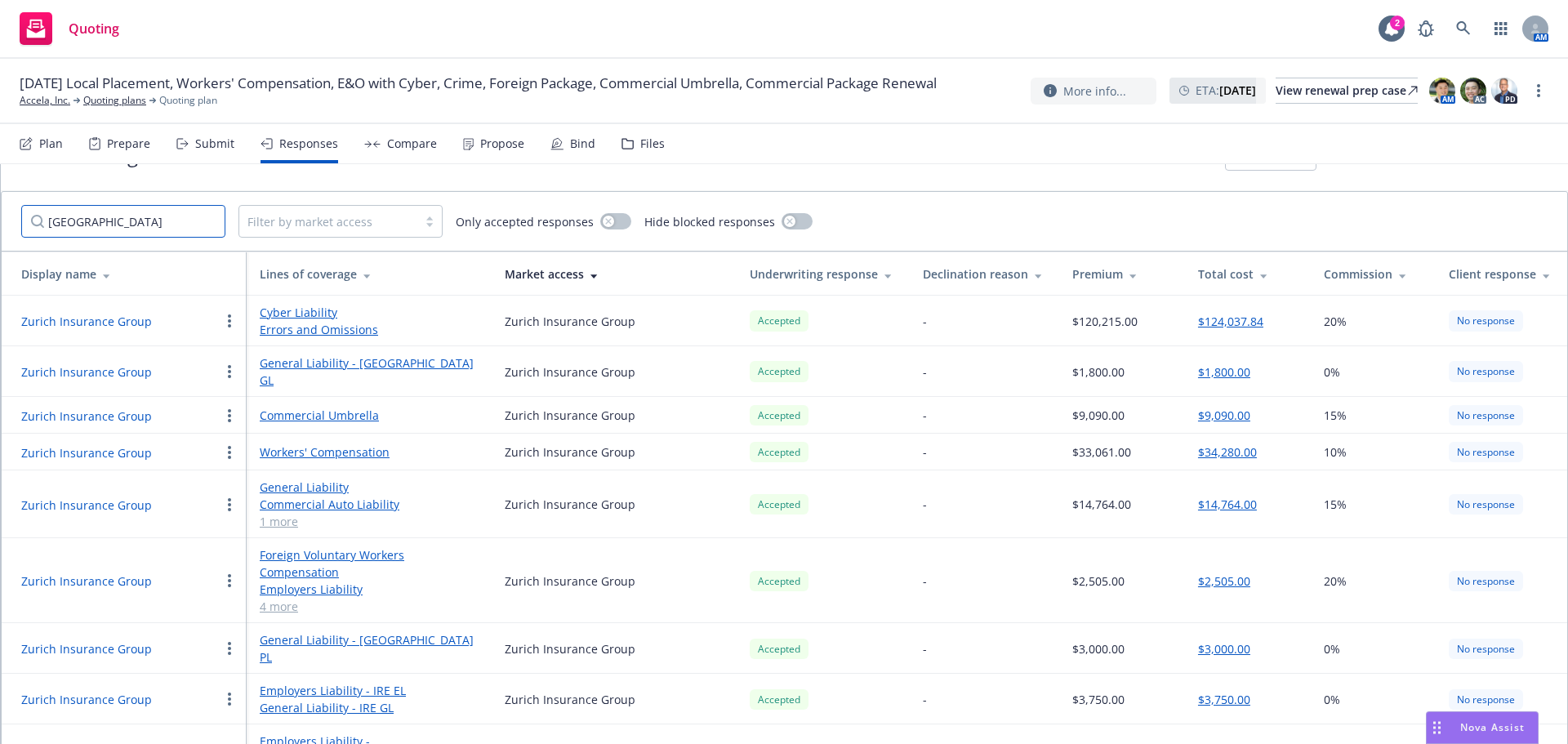
scroll to position [74, 0]
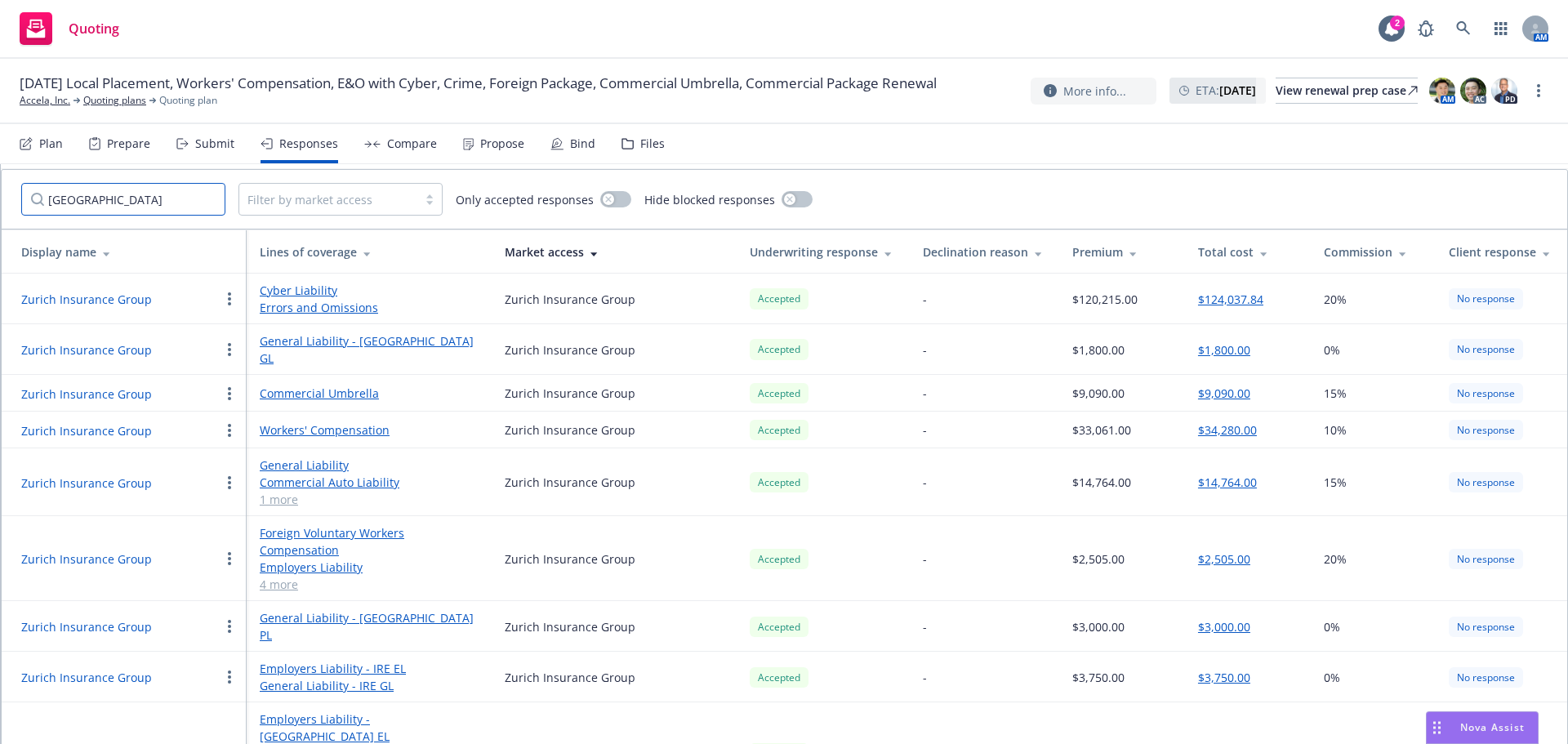
type input "[GEOGRAPHIC_DATA]"
click at [116, 475] on button "Zurich Insurance Group" at bounding box center [87, 483] width 130 height 17
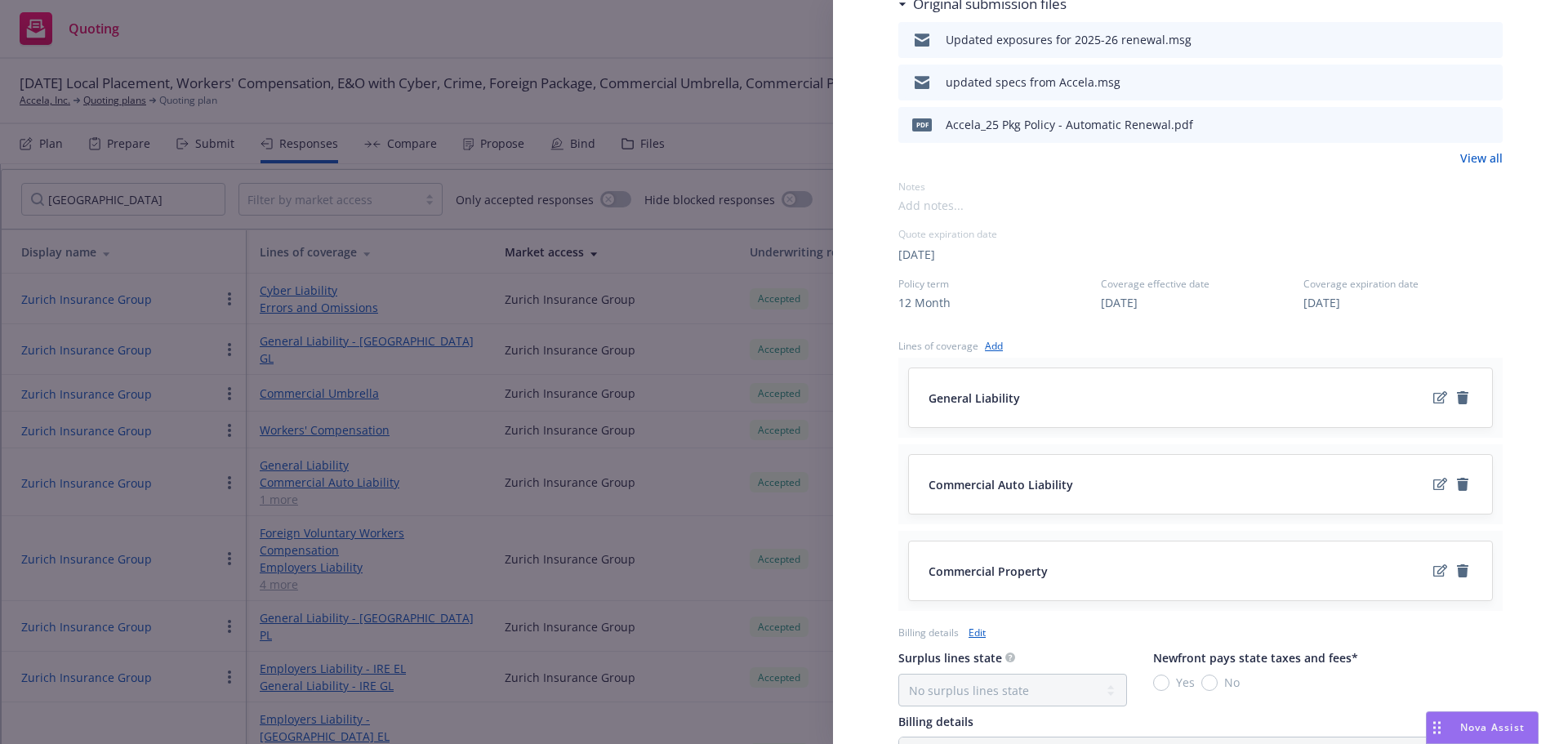
scroll to position [572, 0]
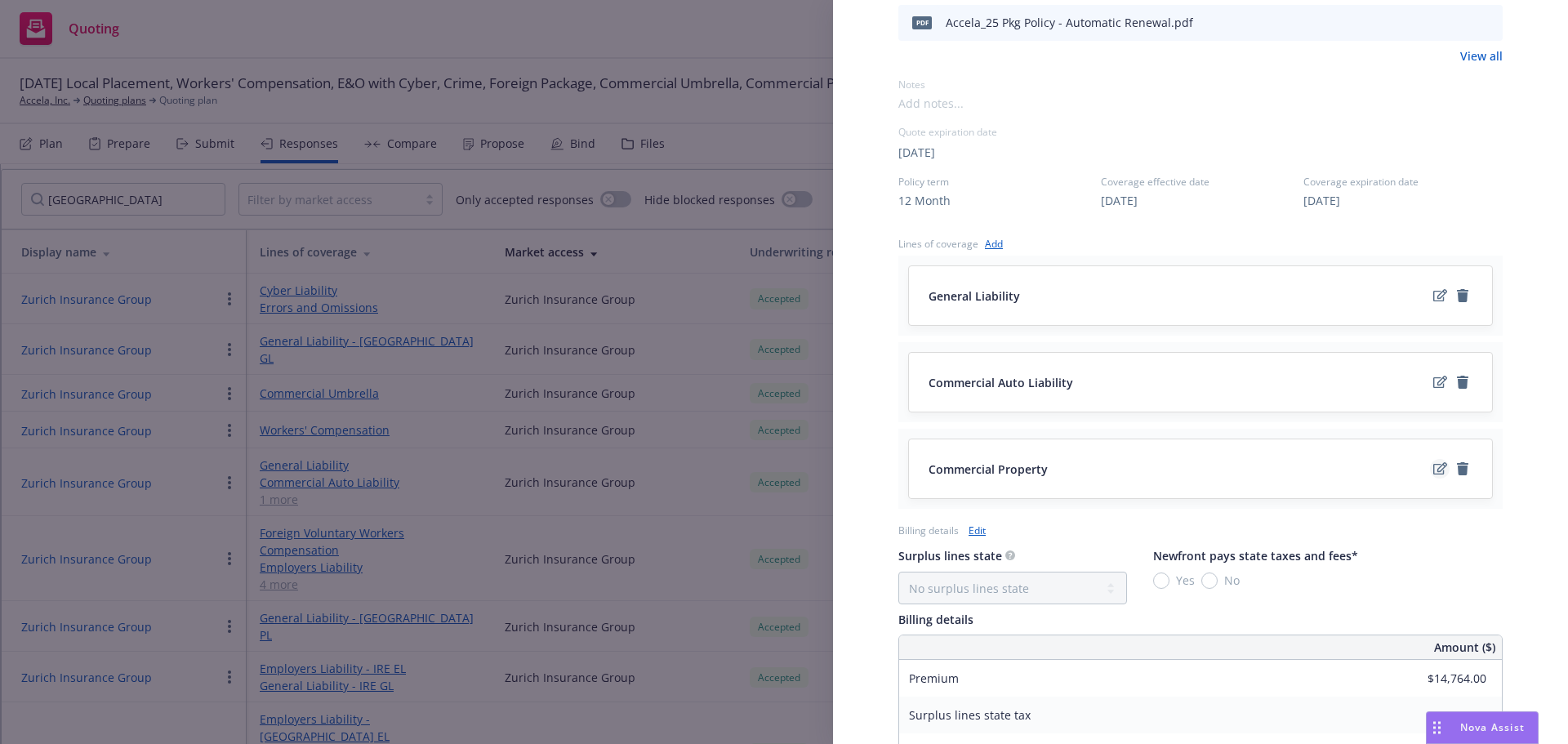
click at [1433, 471] on icon "edit" at bounding box center [1440, 469] width 14 height 13
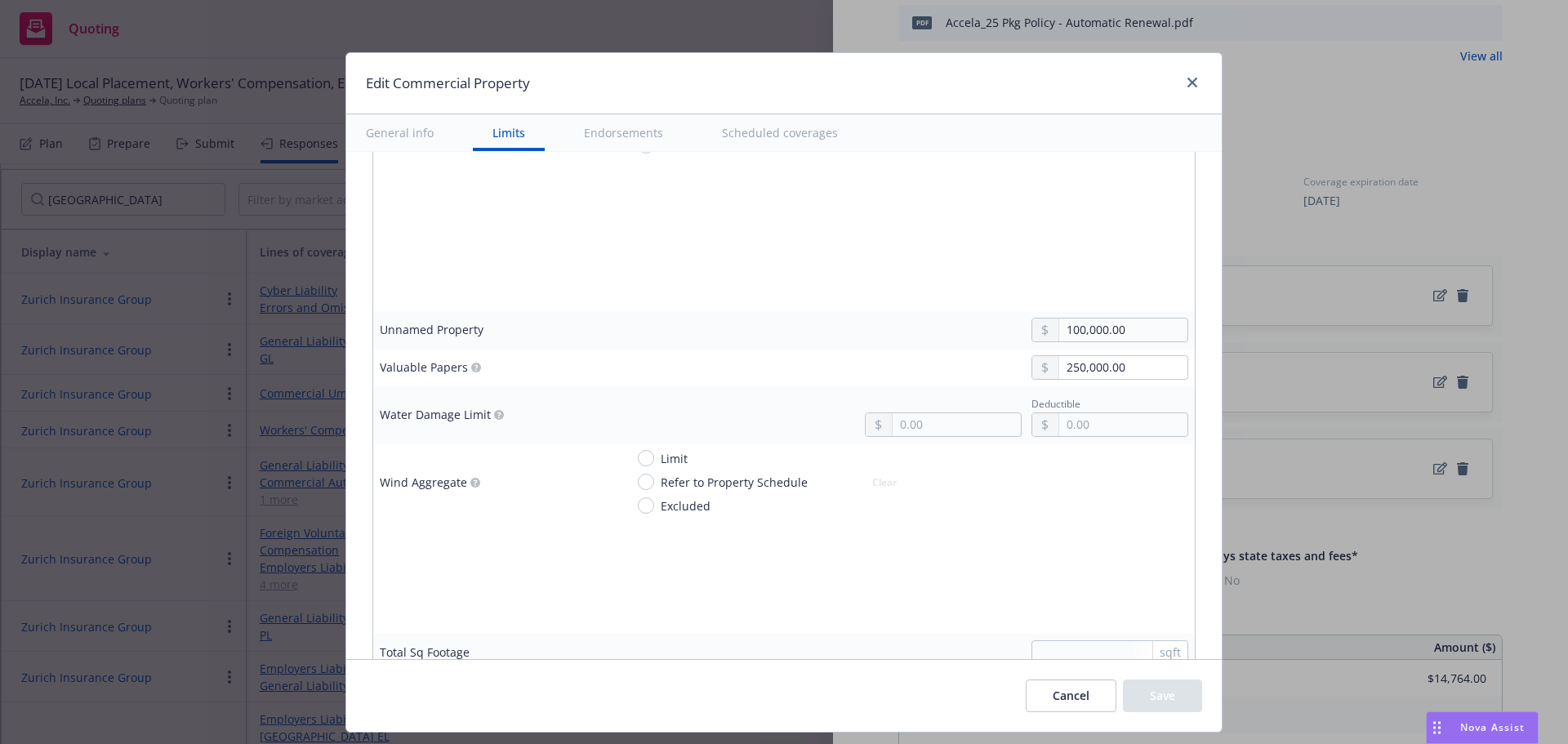
scroll to position [5066, 0]
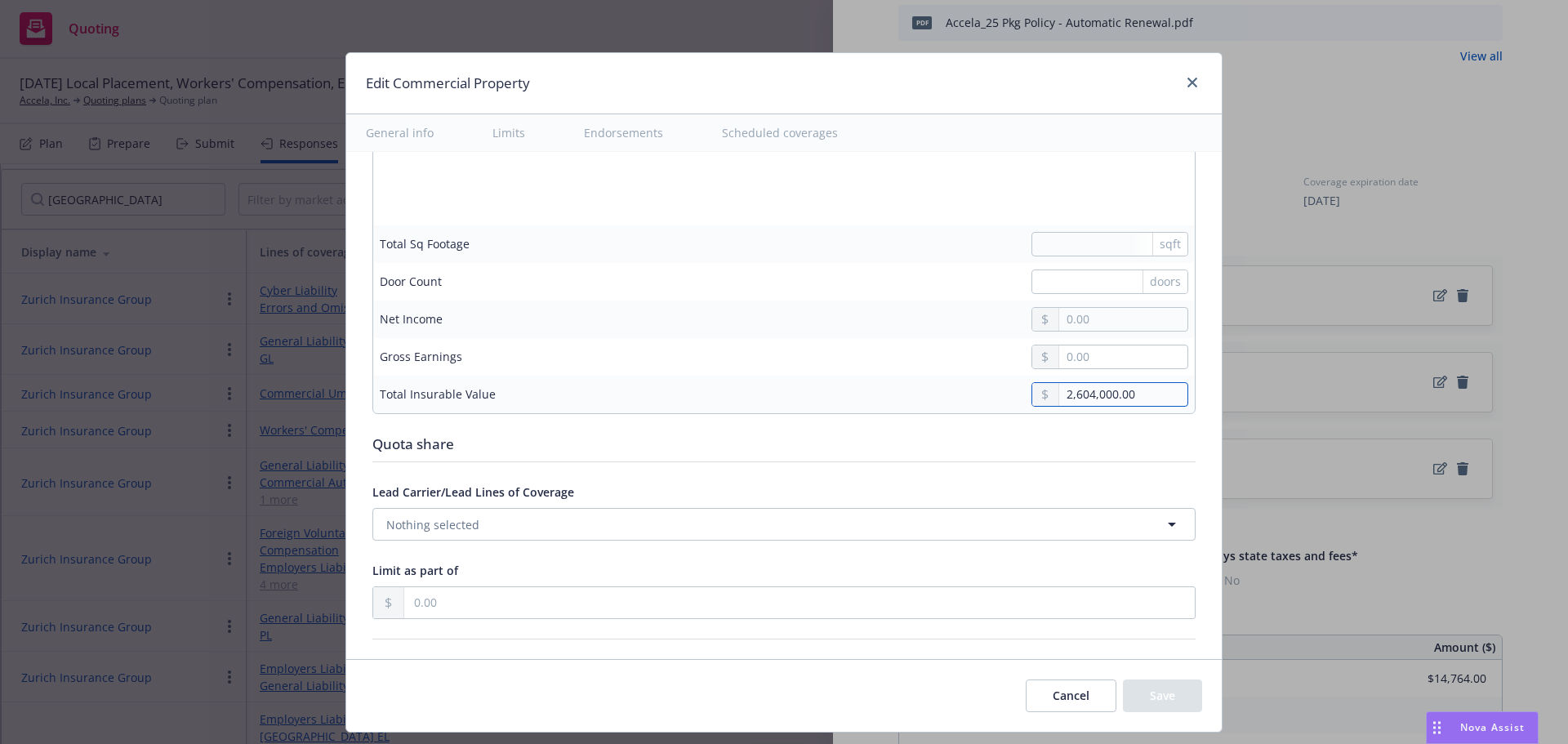
drag, startPoint x: 1107, startPoint y: 392, endPoint x: 997, endPoint y: 397, distance: 110.1
click at [1018, 395] on div "2,604,000.00" at bounding box center [1103, 395] width 170 height 24
type input "2,700,000.00"
click at [1184, 691] on button "Save" at bounding box center [1162, 696] width 79 height 33
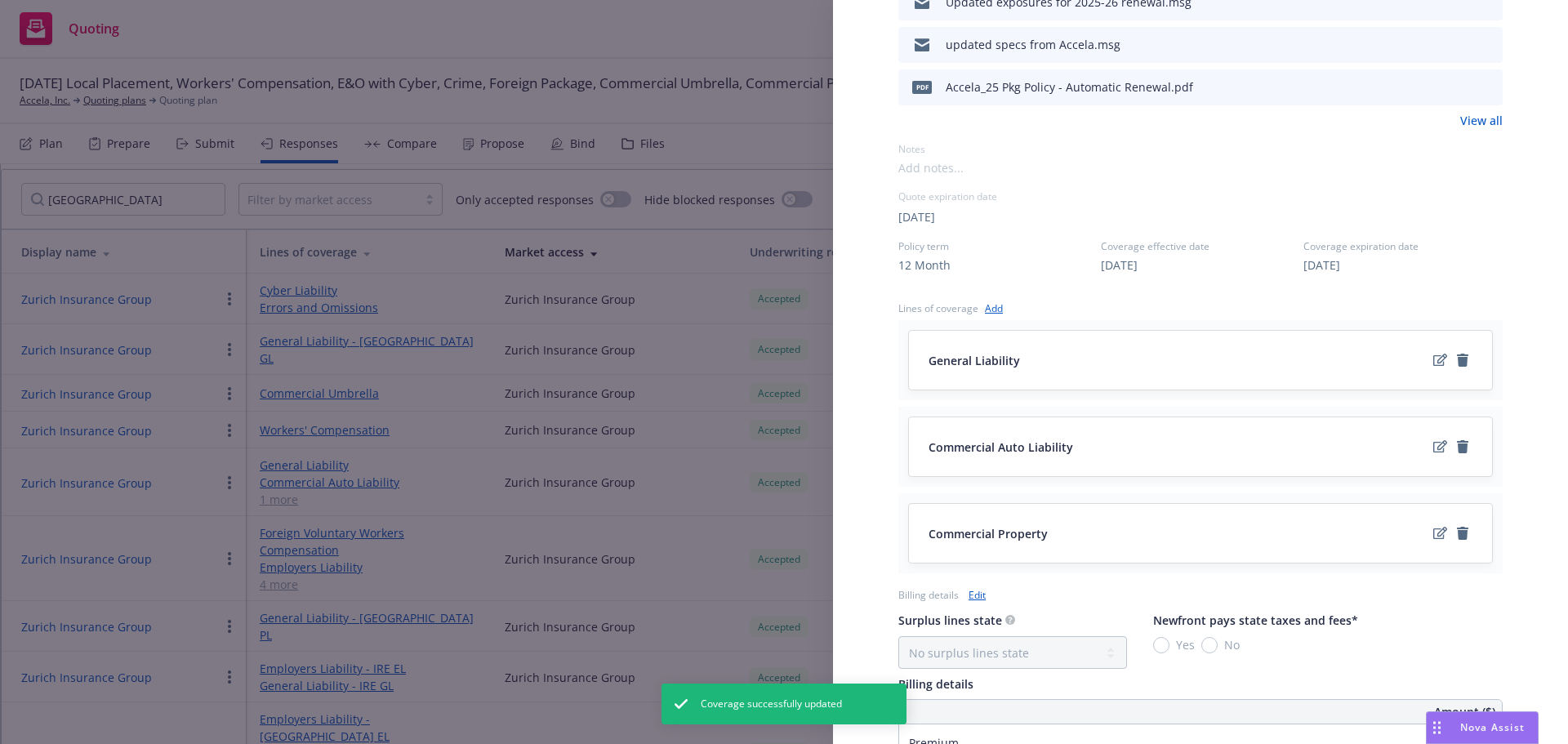
scroll to position [736, 0]
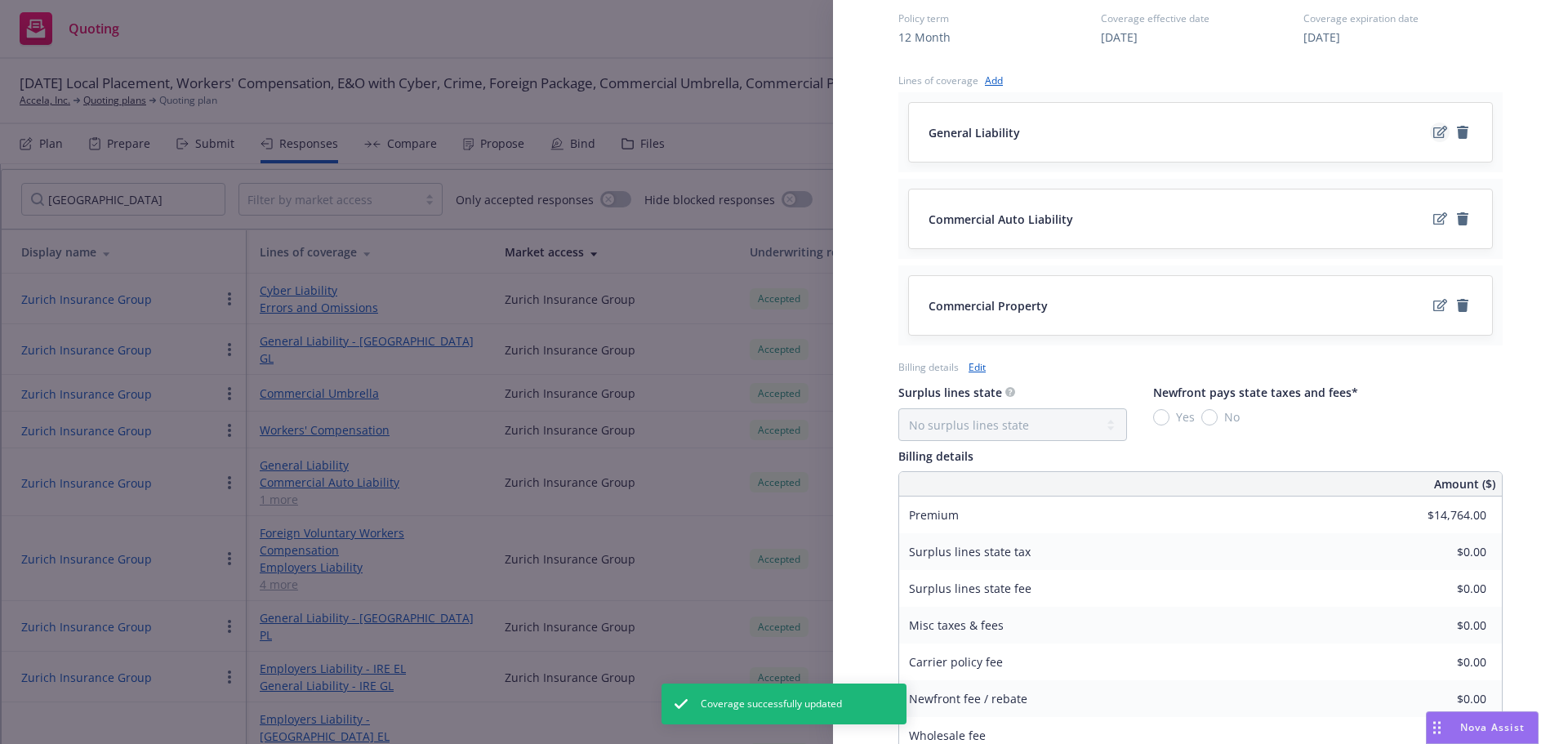
click at [1433, 130] on icon "edit" at bounding box center [1440, 131] width 14 height 12
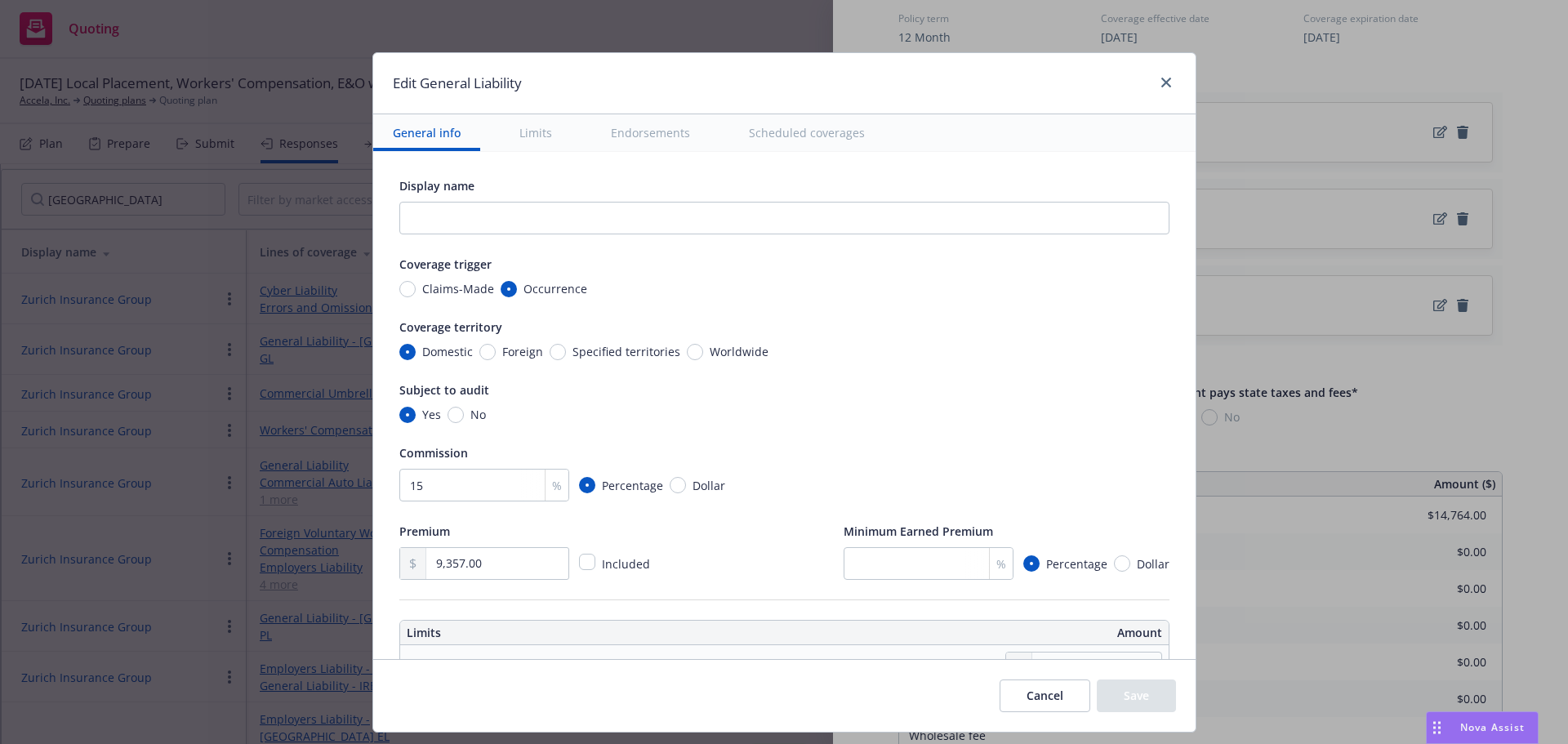
scroll to position [0, 0]
click at [1163, 83] on icon "close" at bounding box center [1166, 82] width 10 height 10
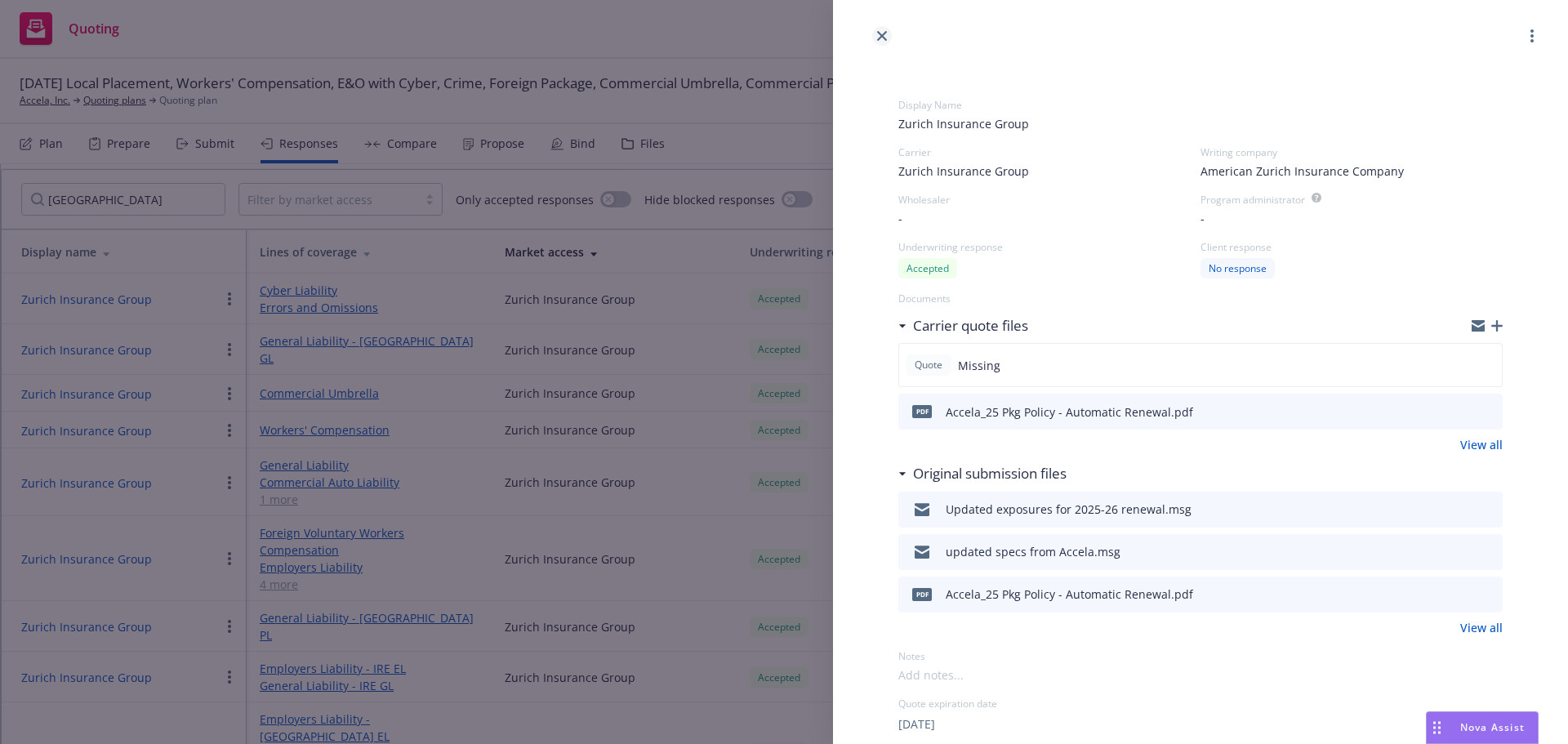
click at [879, 34] on icon "close" at bounding box center [881, 35] width 10 height 10
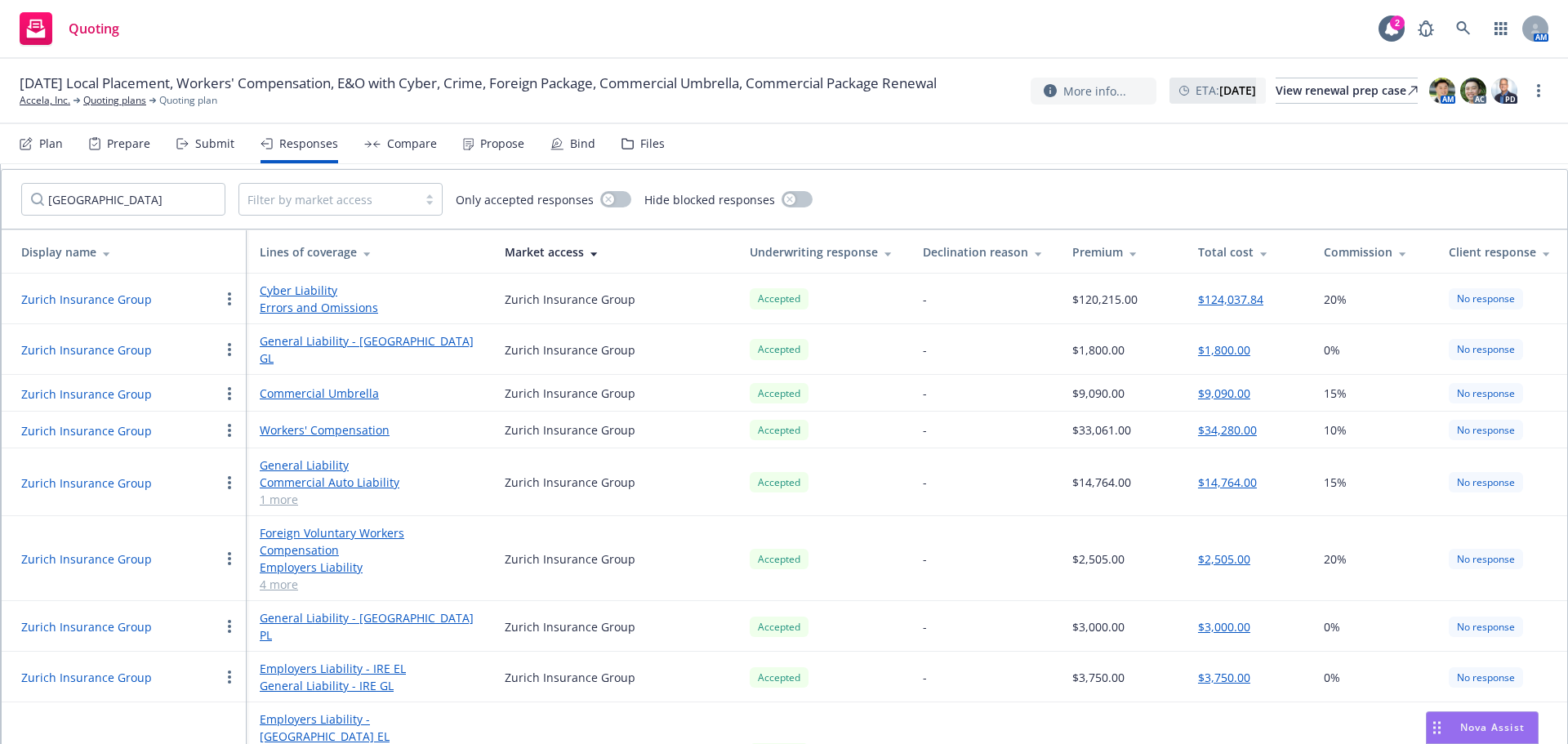
click at [409, 145] on div "Compare" at bounding box center [412, 143] width 50 height 13
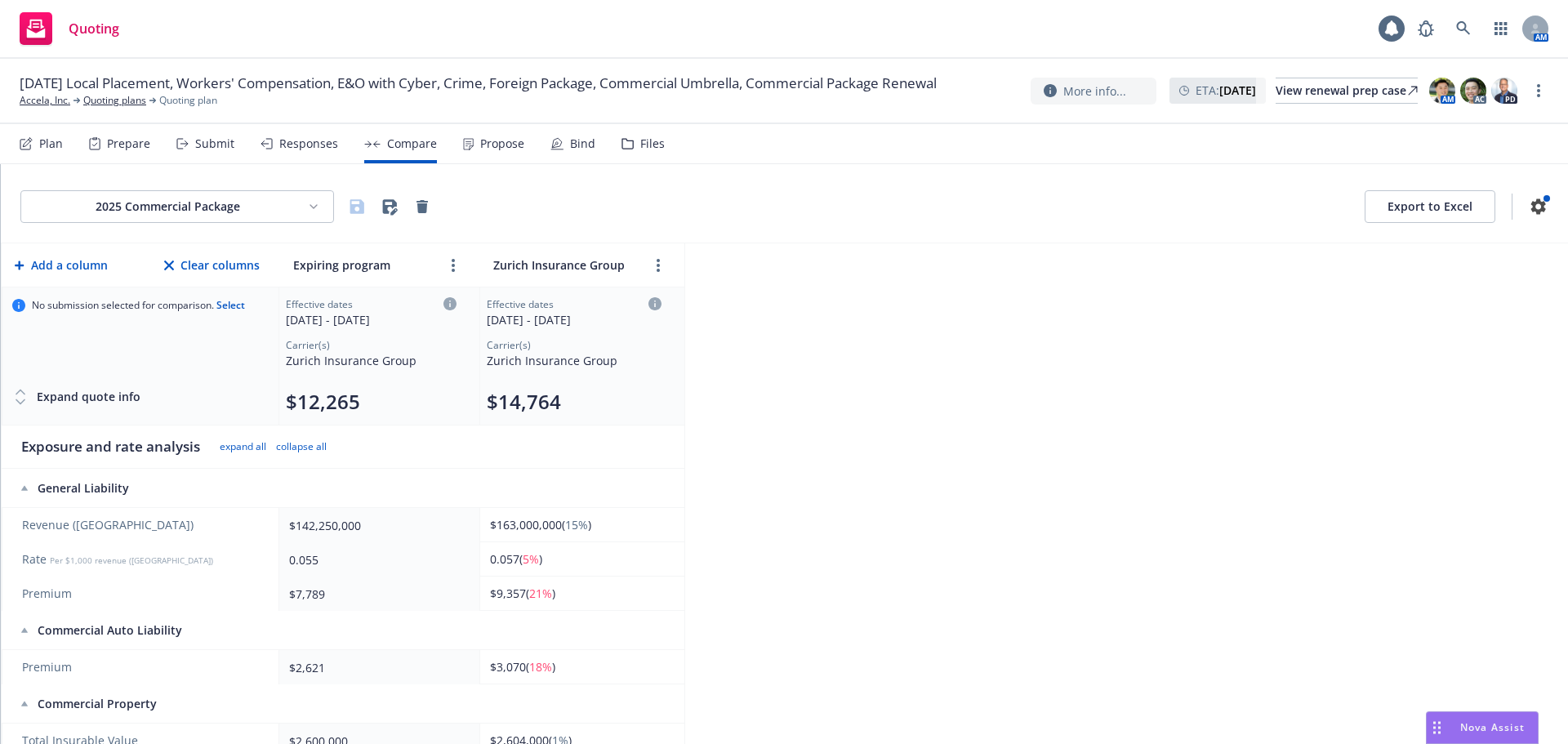
scroll to position [327, 0]
